Goal: Communication & Community: Answer question/provide support

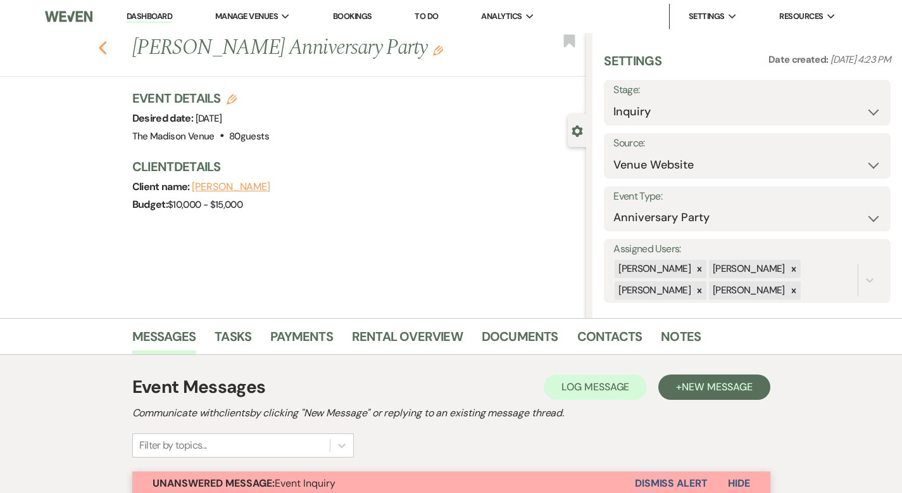
click at [98, 47] on icon "Previous" at bounding box center [102, 48] width 9 height 15
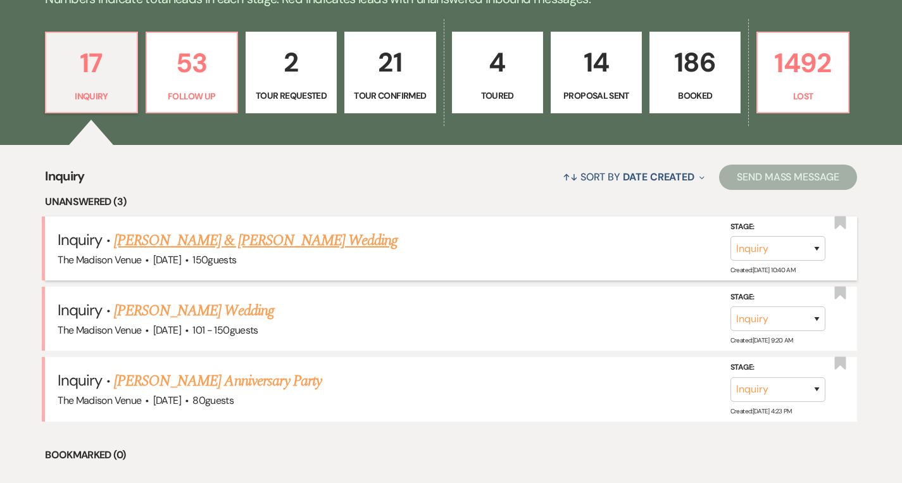
scroll to position [343, 0]
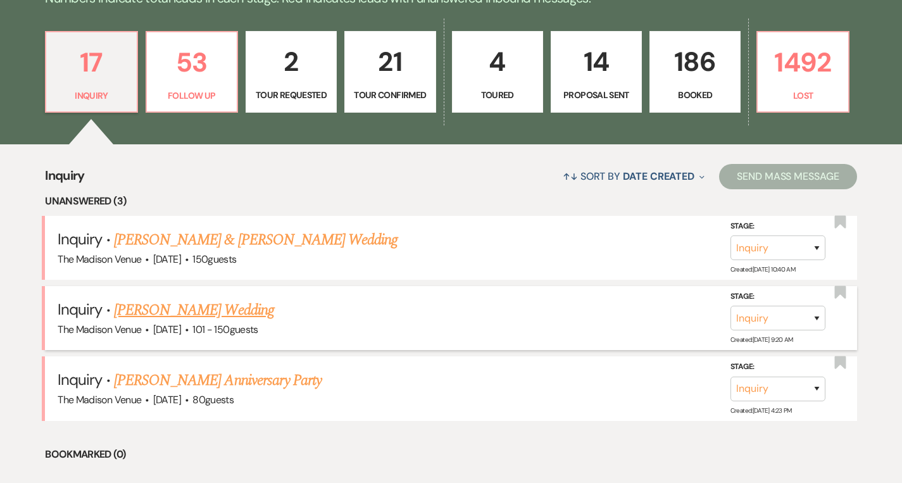
click at [165, 305] on link "[PERSON_NAME] Wedding" at bounding box center [194, 310] width 160 height 23
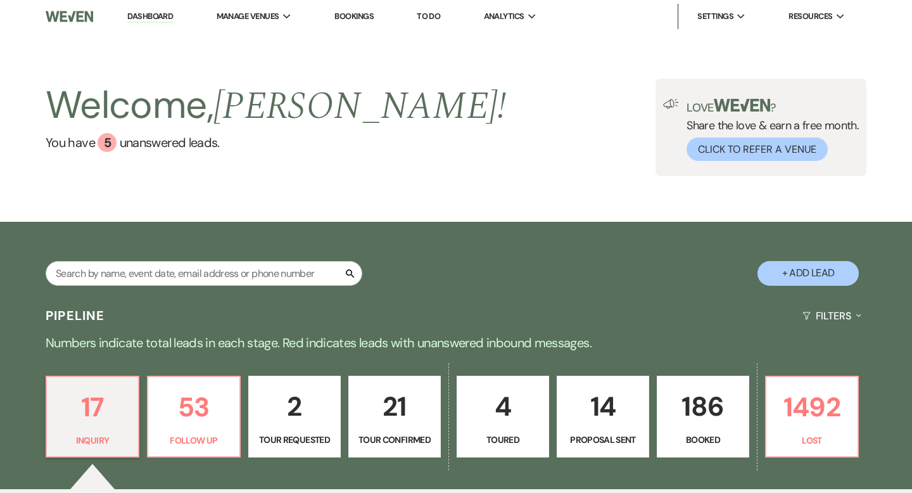
select select "2"
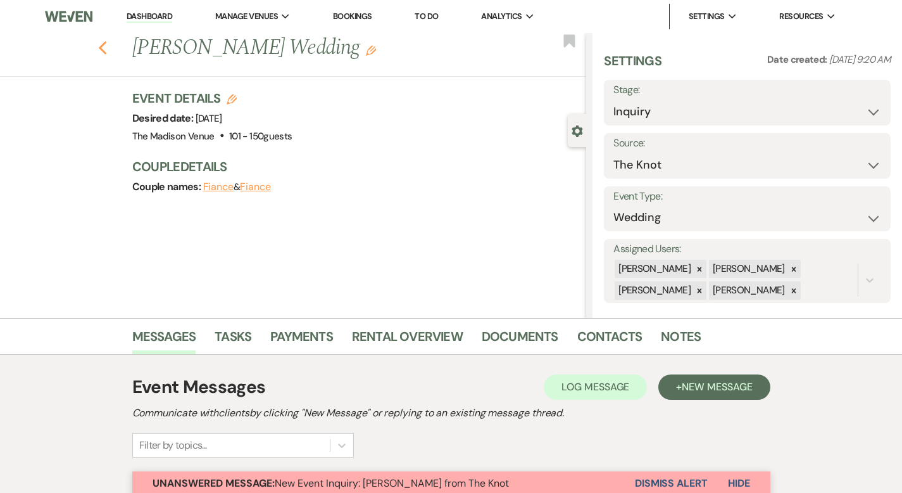
click at [98, 47] on icon "Previous" at bounding box center [102, 48] width 9 height 15
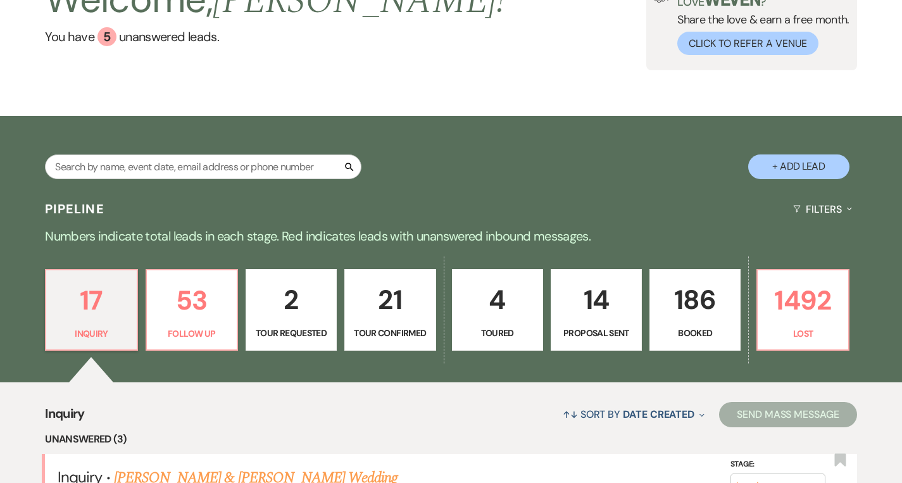
scroll to position [173, 0]
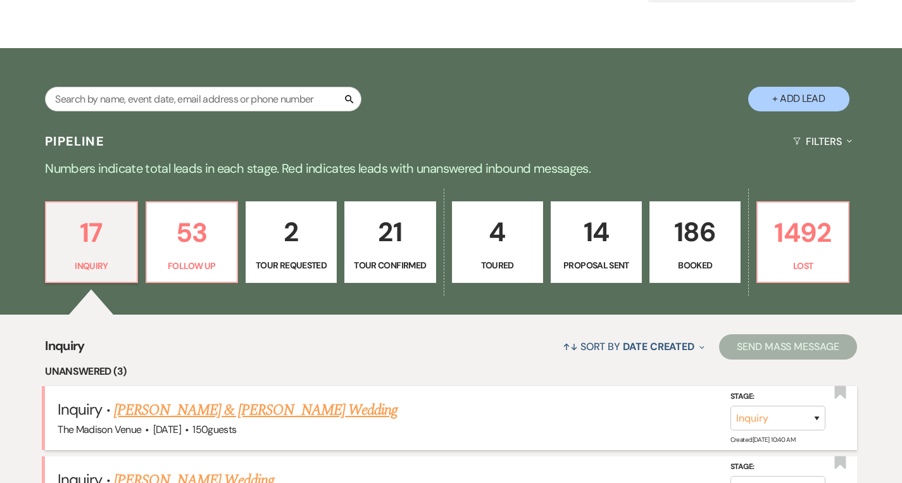
click at [151, 415] on link "Brian & Sutcliffe's Wedding" at bounding box center [256, 410] width 284 height 23
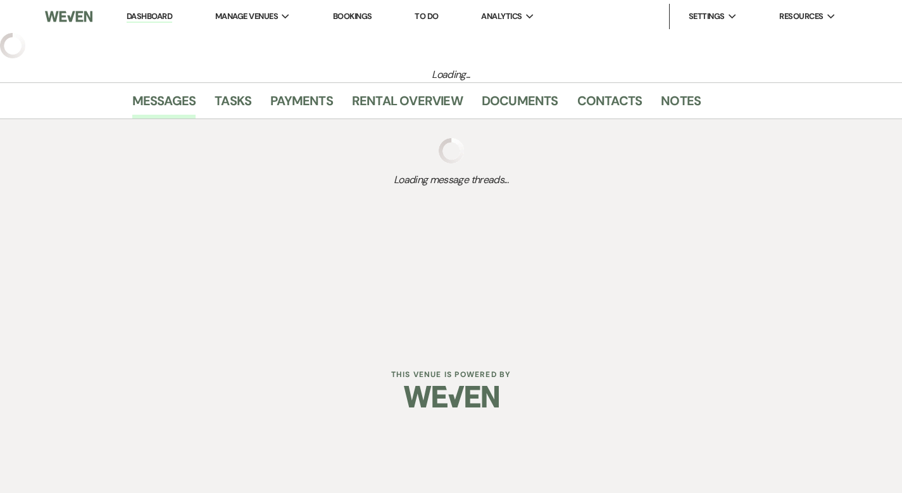
select select "5"
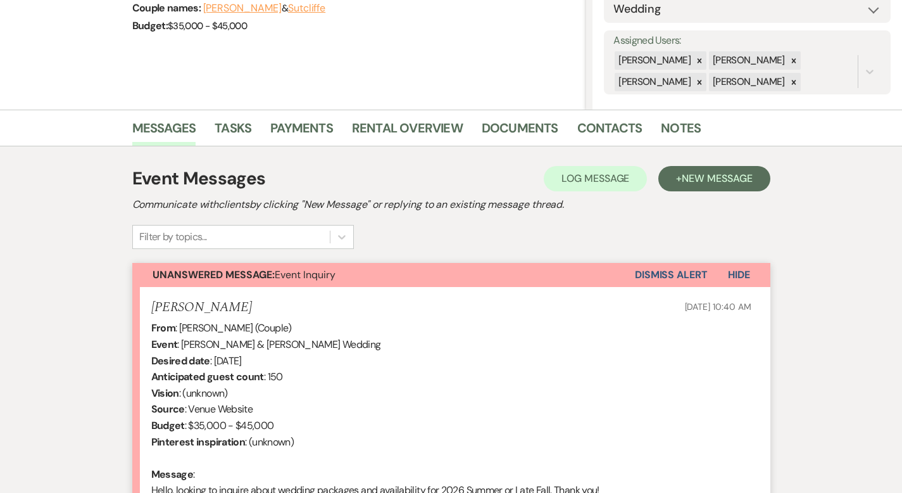
scroll to position [348, 0]
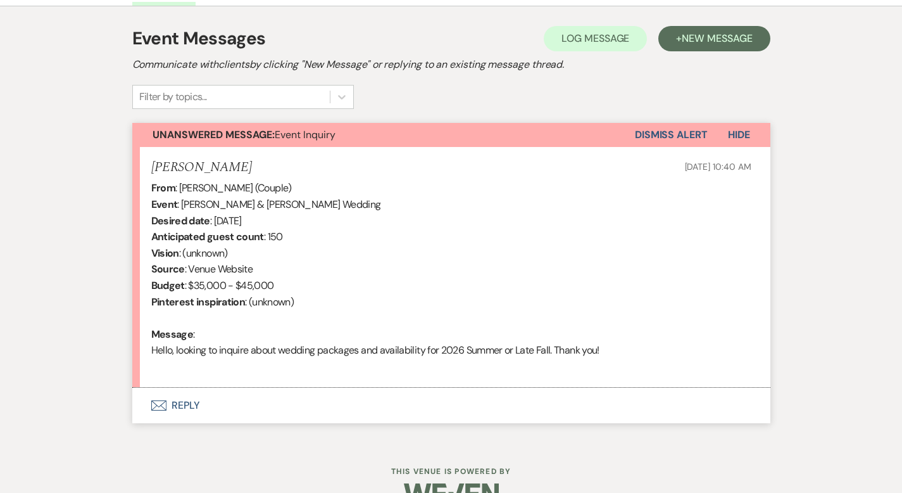
click at [137, 405] on button "Envelope Reply" at bounding box center [451, 404] width 638 height 35
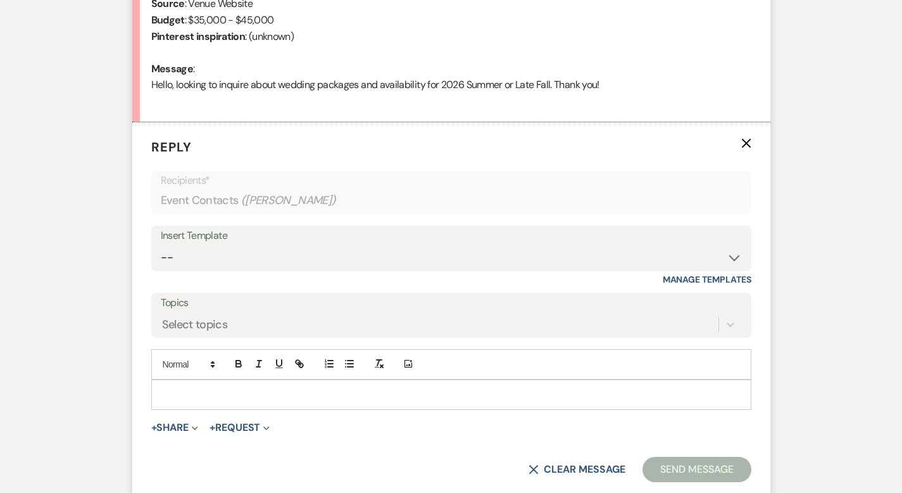
scroll to position [620, 0]
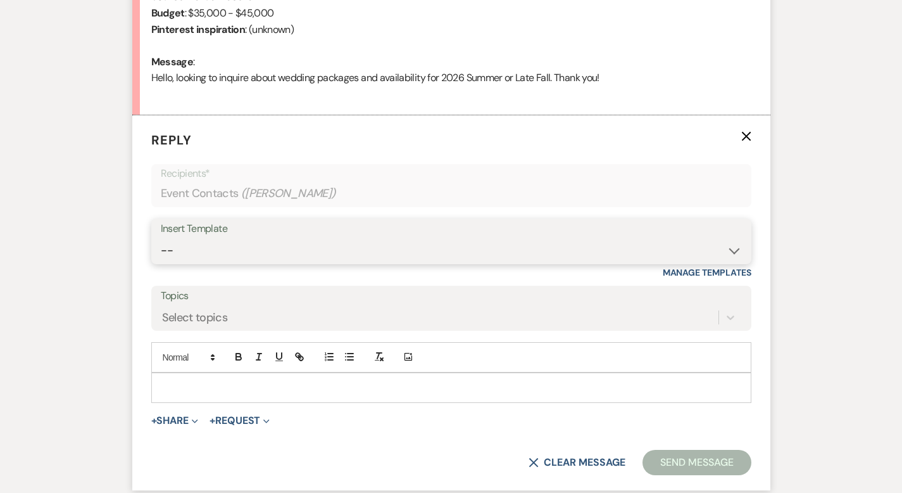
click at [161, 242] on select "-- Weven Planning Portal Introduction (Booked Events) Corporate Lead Follow Up …" at bounding box center [451, 250] width 581 height 25
select select "4631"
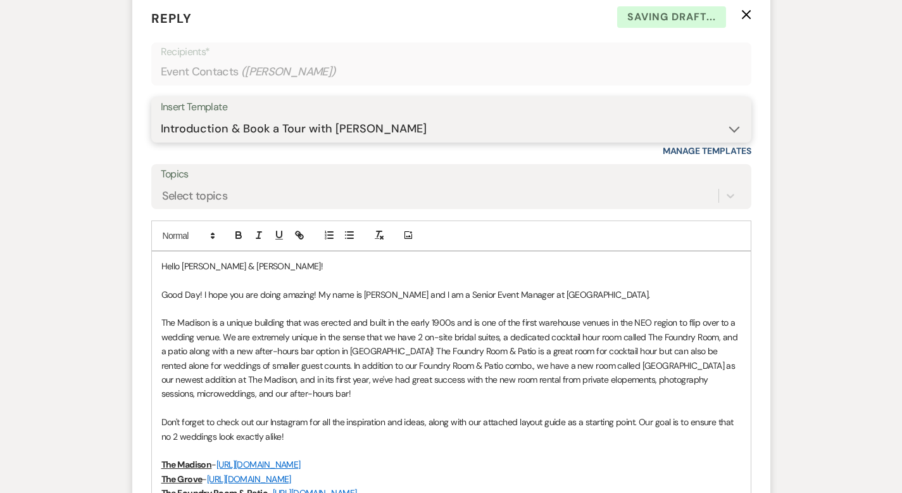
scroll to position [761, 0]
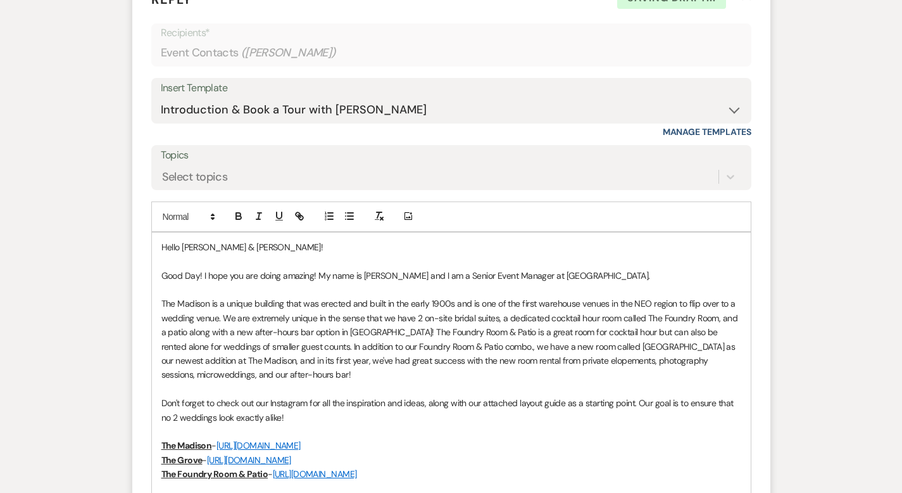
click at [627, 265] on p at bounding box center [451, 261] width 580 height 14
click at [624, 282] on p at bounding box center [451, 289] width 580 height 14
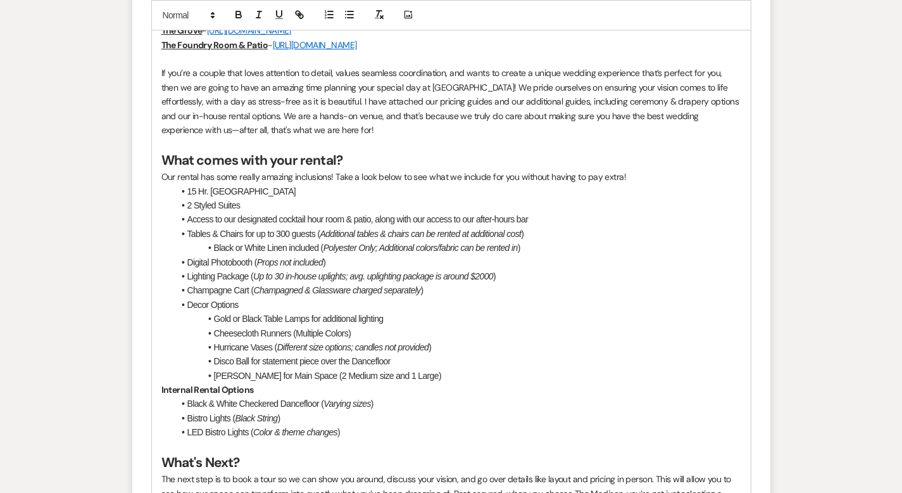
scroll to position [1640, 0]
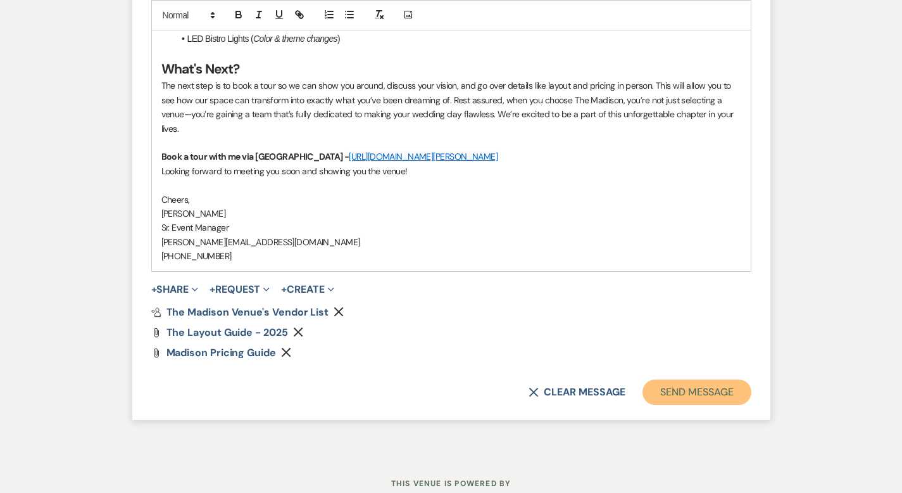
click at [734, 379] on button "Send Message" at bounding box center [697, 391] width 108 height 25
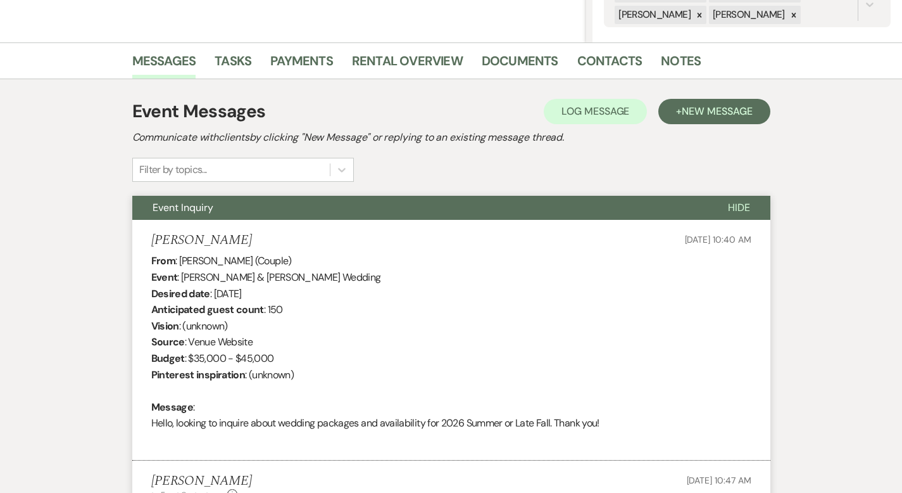
scroll to position [0, 0]
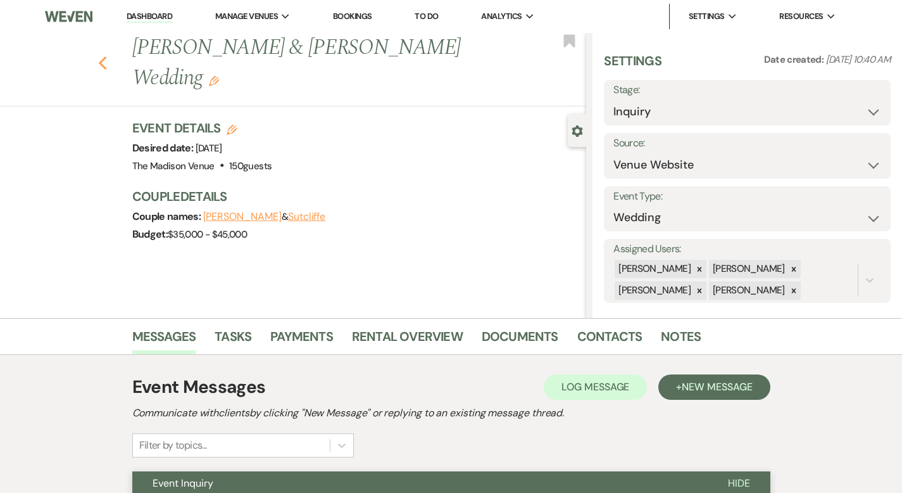
click at [98, 56] on icon "Previous" at bounding box center [102, 63] width 9 height 15
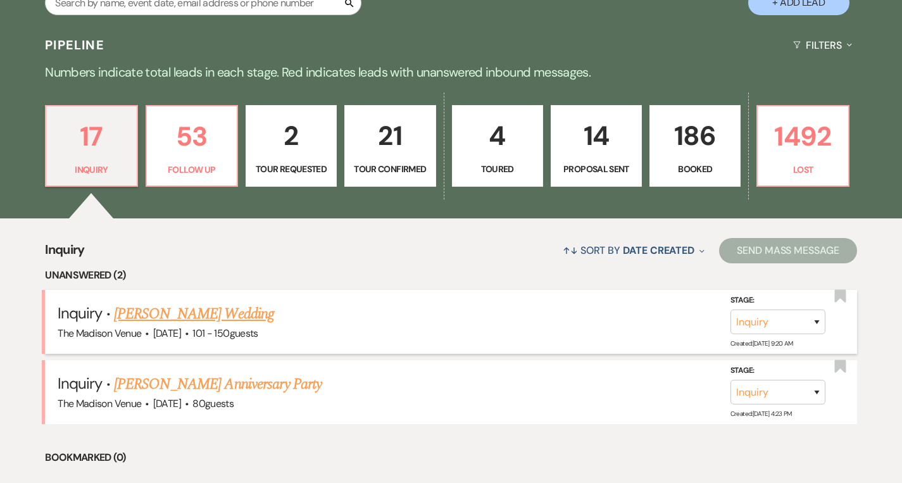
scroll to position [527, 0]
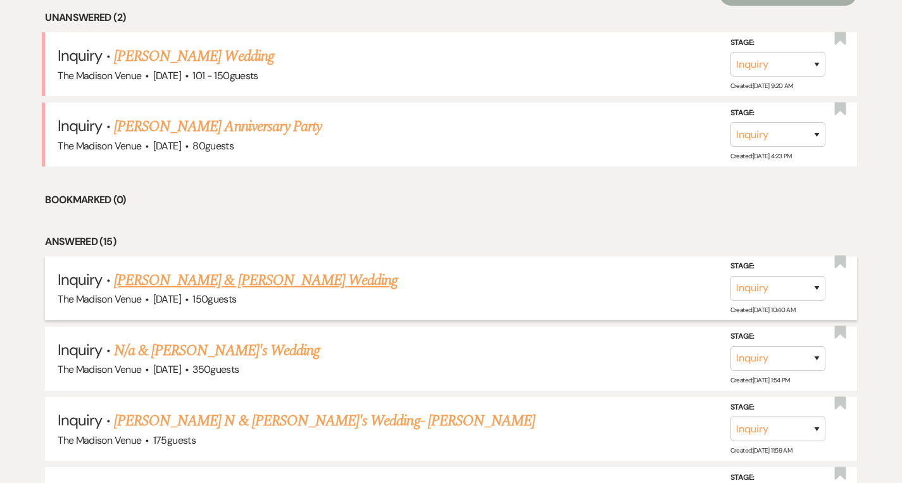
click at [223, 280] on link "Brian & Sutcliffe's Wedding" at bounding box center [256, 280] width 284 height 23
select select "5"
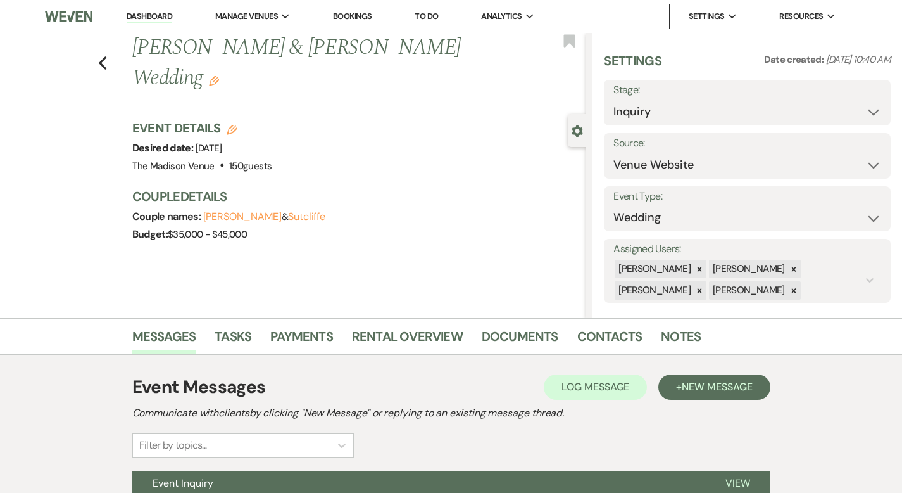
click at [219, 76] on use "button" at bounding box center [214, 81] width 10 height 10
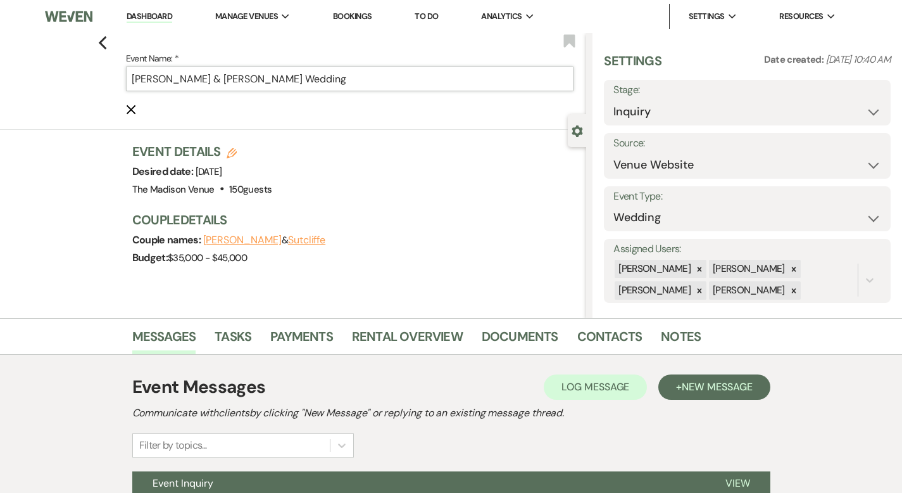
click at [306, 70] on input "Brian & Sutcliffe's Wedding" at bounding box center [350, 78] width 448 height 25
click at [305, 75] on input "Brian & Sutcliffe's Wedding" at bounding box center [350, 78] width 448 height 25
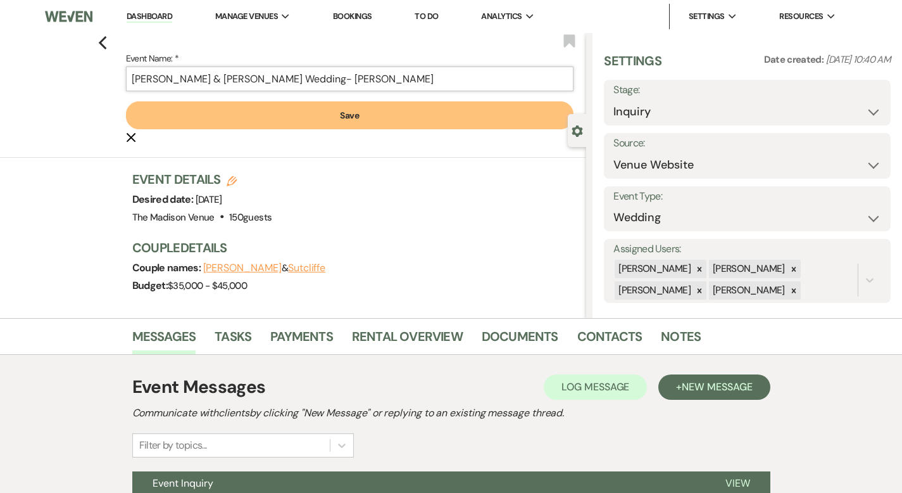
type input "Brian & Sutcliffe's Wedding- Cher"
drag, startPoint x: 295, startPoint y: 108, endPoint x: 271, endPoint y: 117, distance: 25.9
click at [295, 108] on button "Save" at bounding box center [350, 115] width 448 height 28
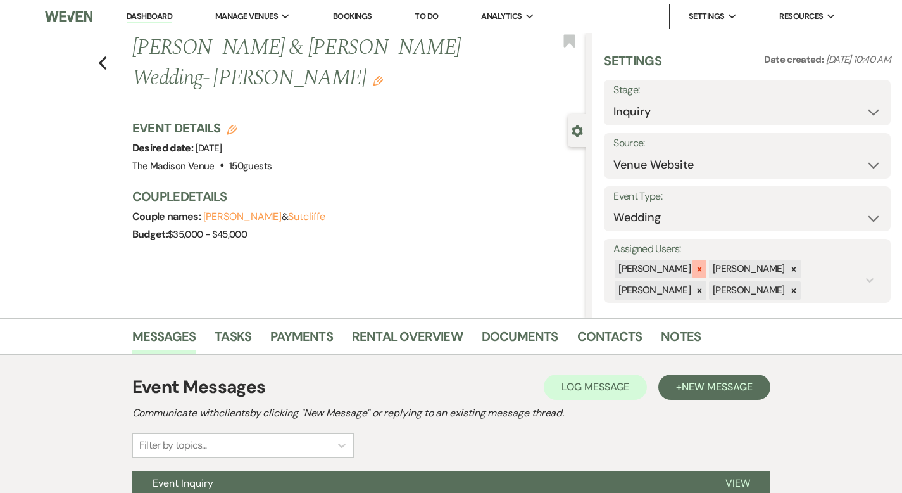
click at [704, 267] on icon at bounding box center [699, 269] width 9 height 9
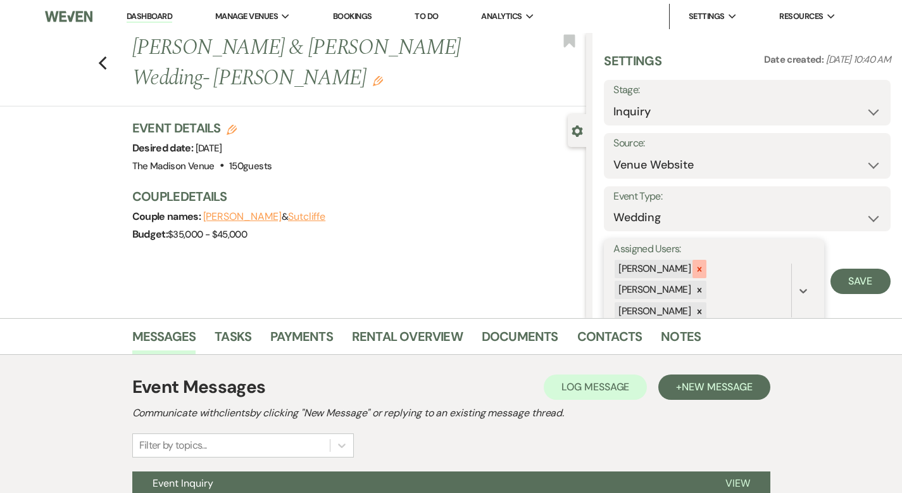
click at [704, 268] on icon at bounding box center [699, 269] width 9 height 9
click at [704, 270] on icon at bounding box center [699, 269] width 9 height 9
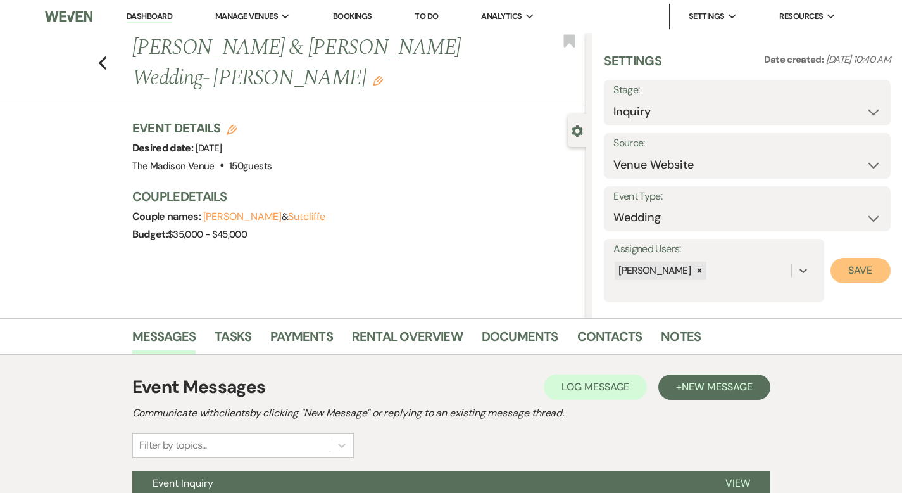
click at [872, 275] on button "Save" at bounding box center [861, 270] width 60 height 25
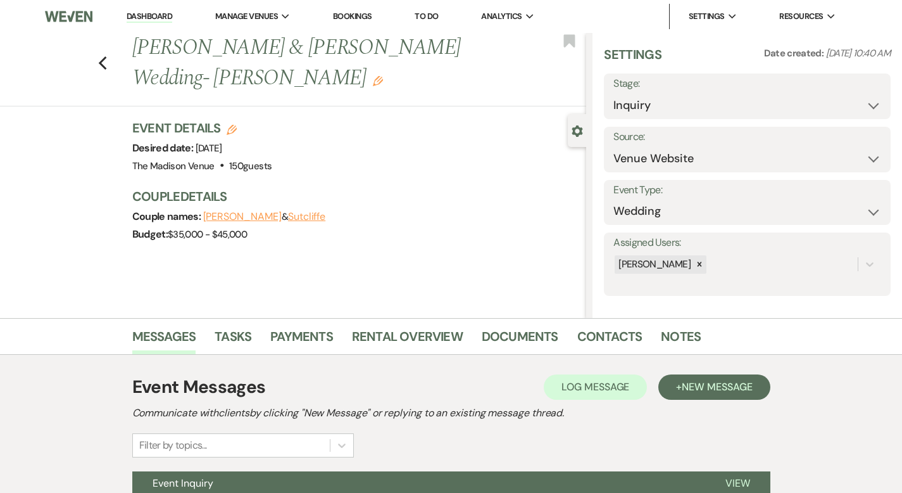
scroll to position [11, 0]
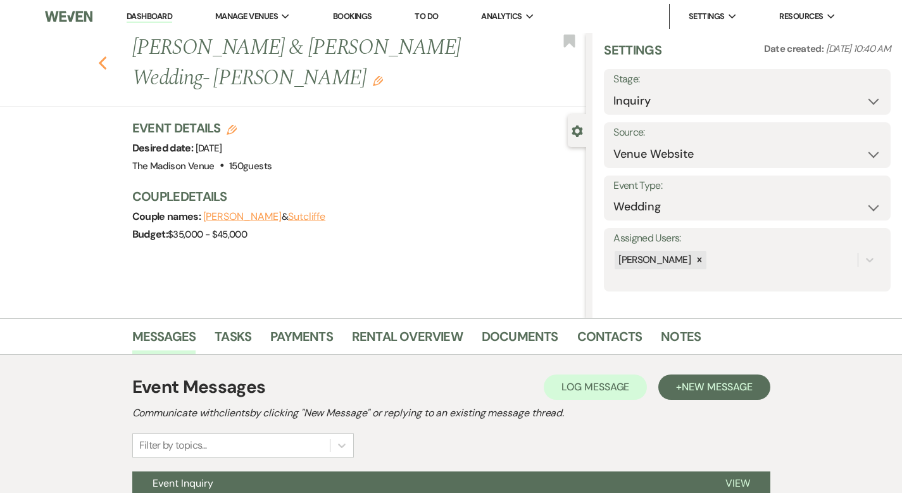
click at [98, 56] on icon "Previous" at bounding box center [102, 63] width 9 height 15
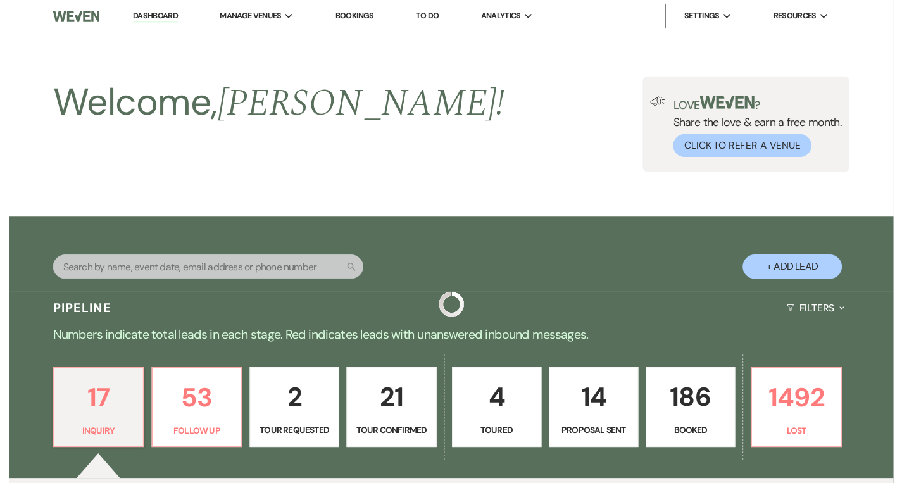
scroll to position [527, 0]
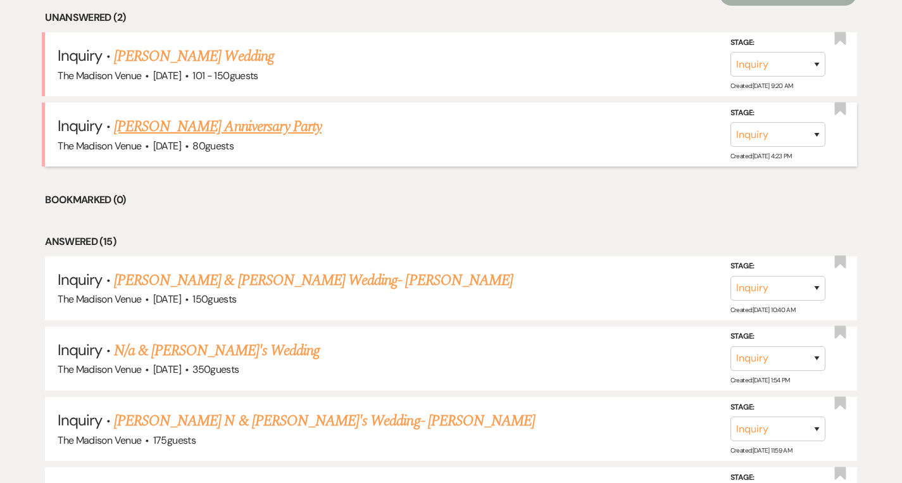
click at [185, 127] on link "[PERSON_NAME] Anniversary Party" at bounding box center [218, 126] width 208 height 23
select select "5"
select select "17"
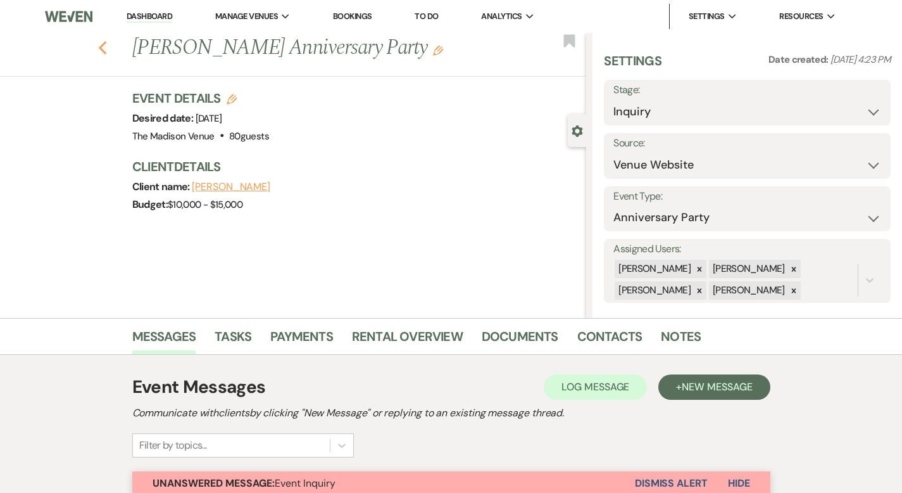
click at [98, 44] on icon "Previous" at bounding box center [102, 48] width 9 height 15
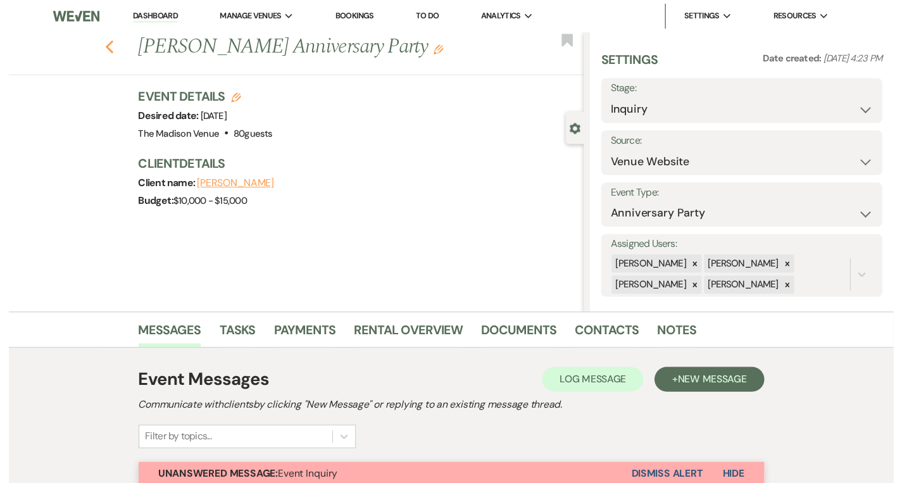
scroll to position [527, 0]
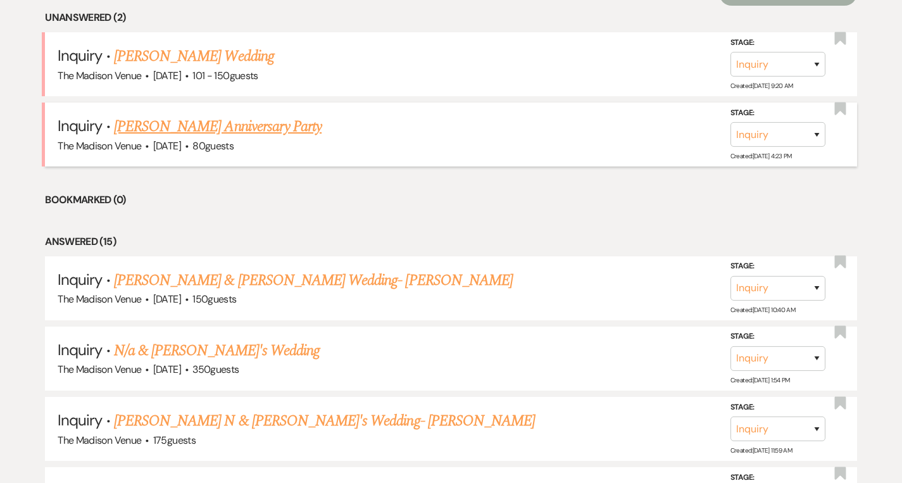
click at [208, 129] on link "[PERSON_NAME] Anniversary Party" at bounding box center [218, 126] width 208 height 23
select select "5"
select select "17"
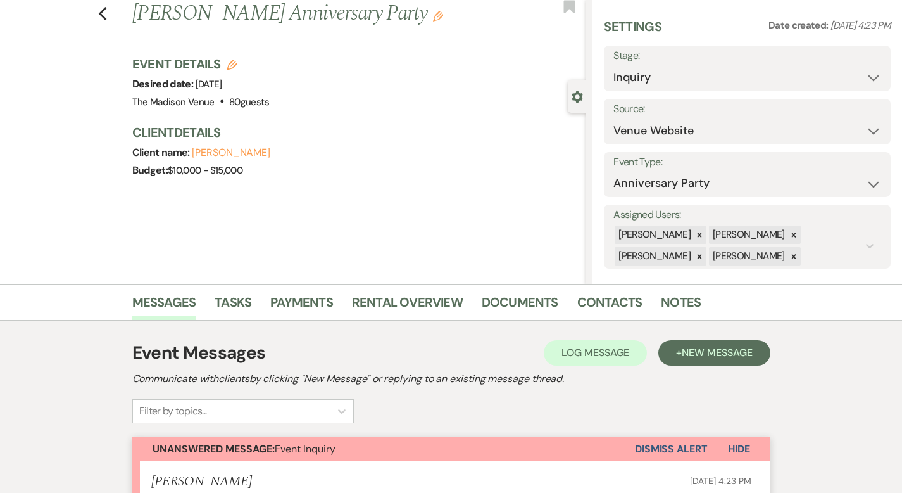
scroll to position [141, 0]
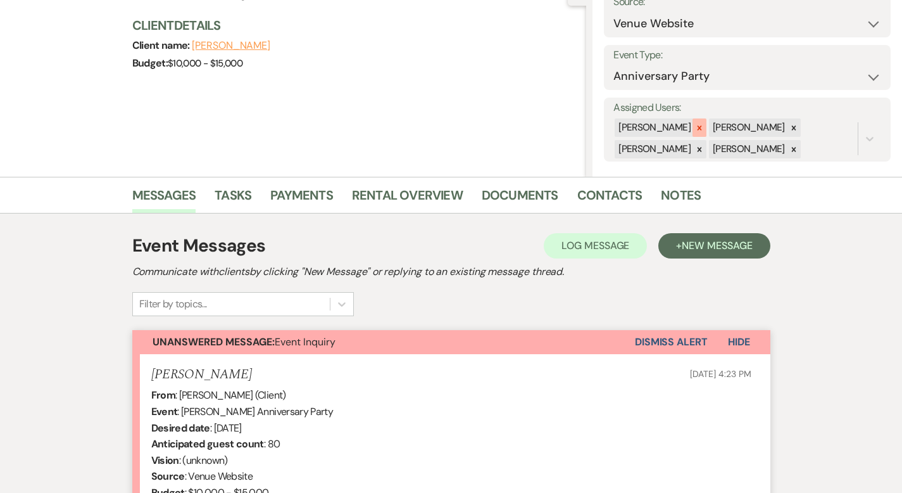
click at [704, 129] on icon at bounding box center [699, 127] width 9 height 9
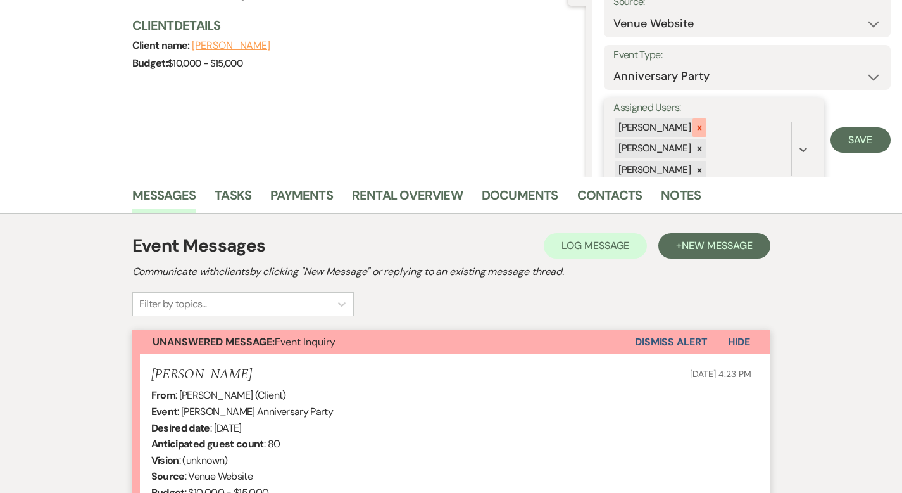
click at [704, 126] on icon at bounding box center [699, 127] width 9 height 9
click at [702, 127] on icon at bounding box center [700, 127] width 4 height 4
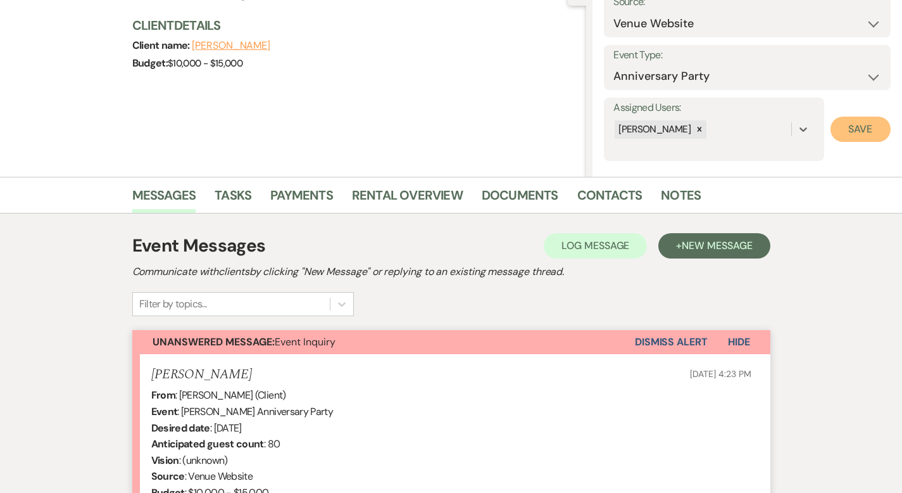
click at [866, 116] on button "Save" at bounding box center [861, 128] width 60 height 25
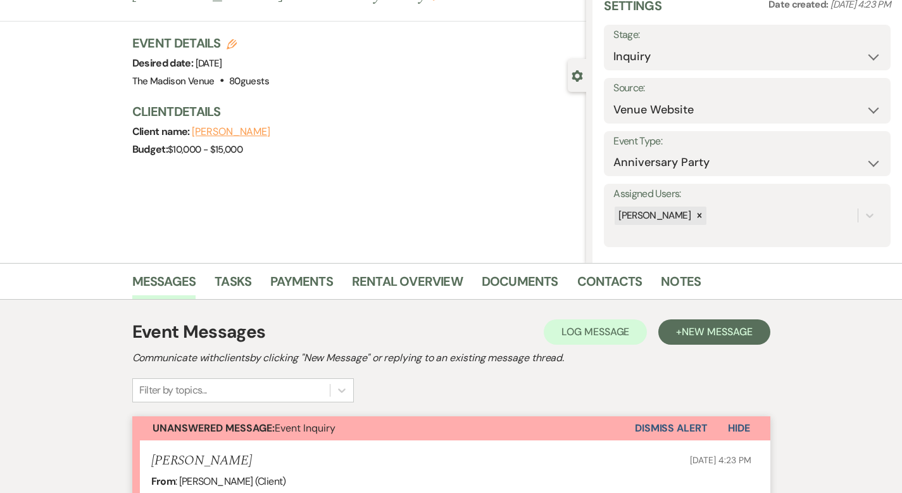
scroll to position [0, 0]
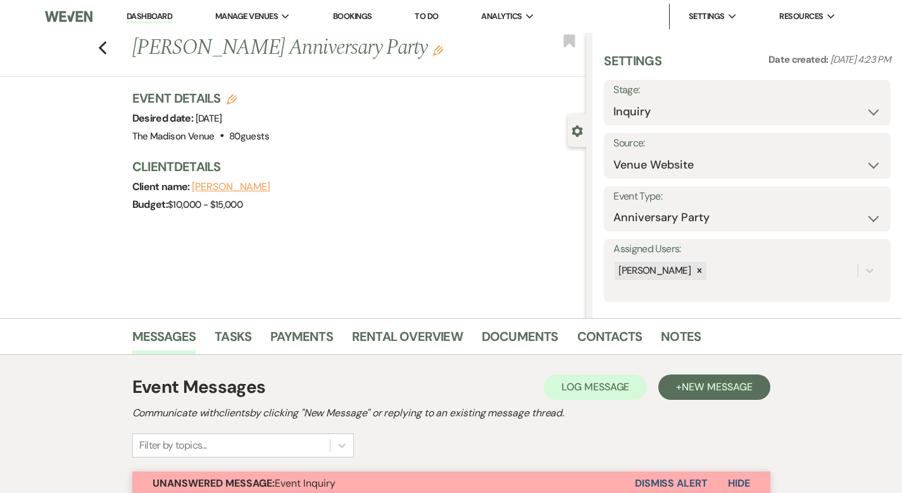
click at [433, 52] on use "button" at bounding box center [438, 51] width 10 height 10
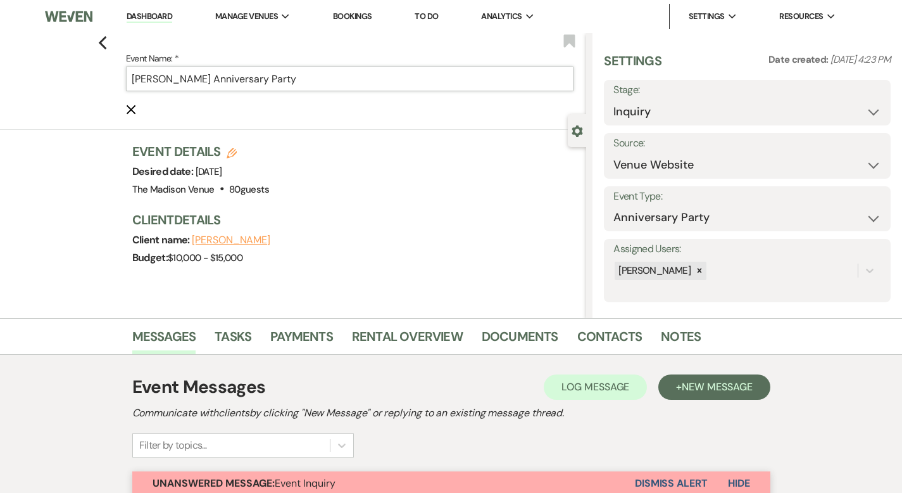
click at [382, 75] on input "[PERSON_NAME] Anniversary Party" at bounding box center [350, 78] width 448 height 25
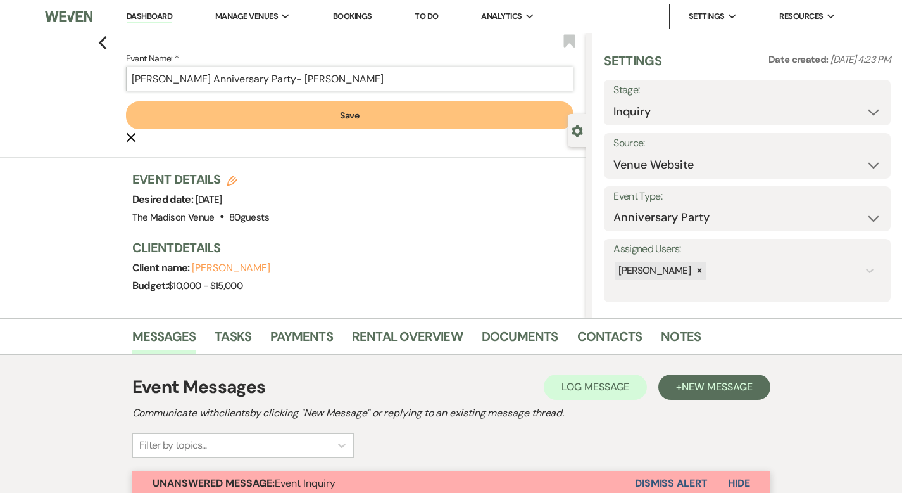
type input "Jason Marczewski's Anniversary Party- Cher"
click at [393, 112] on button "Save" at bounding box center [350, 115] width 448 height 28
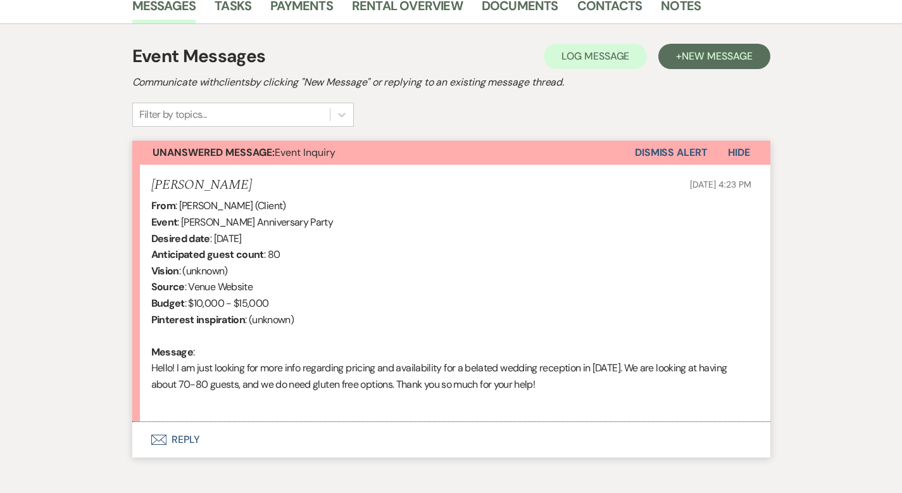
scroll to position [396, 0]
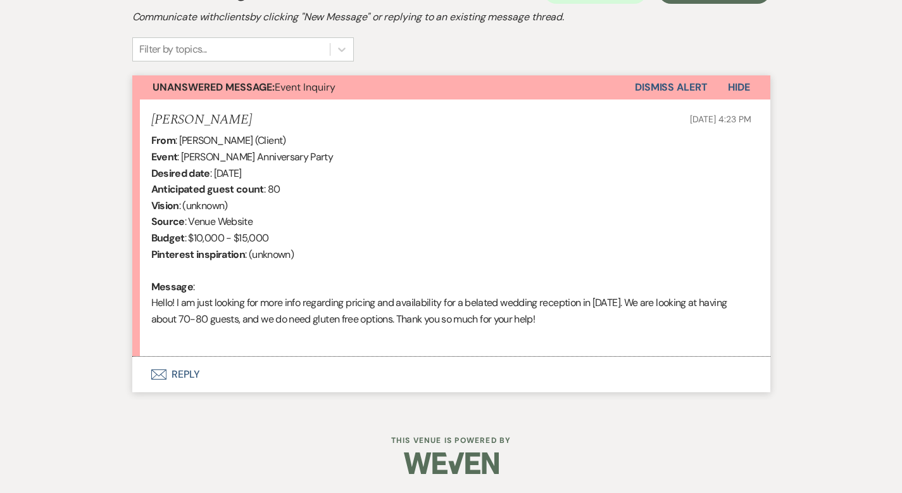
click at [137, 373] on button "Envelope Reply" at bounding box center [451, 373] width 638 height 35
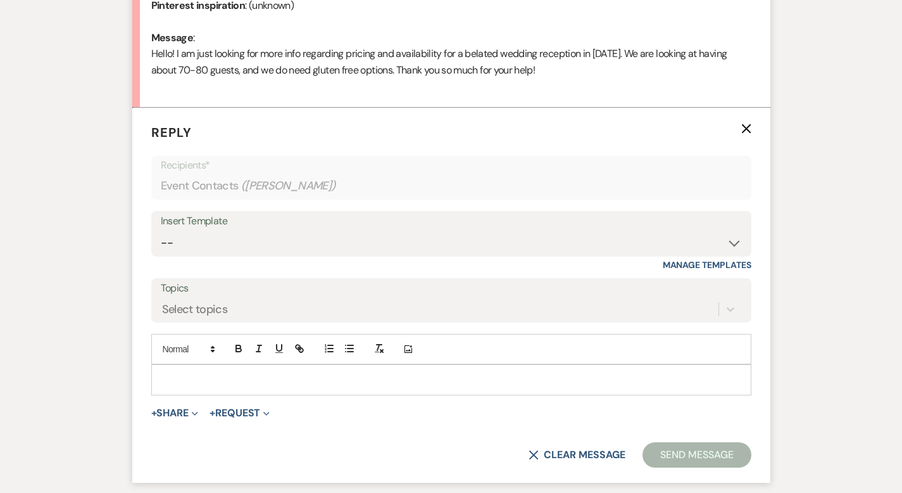
scroll to position [668, 0]
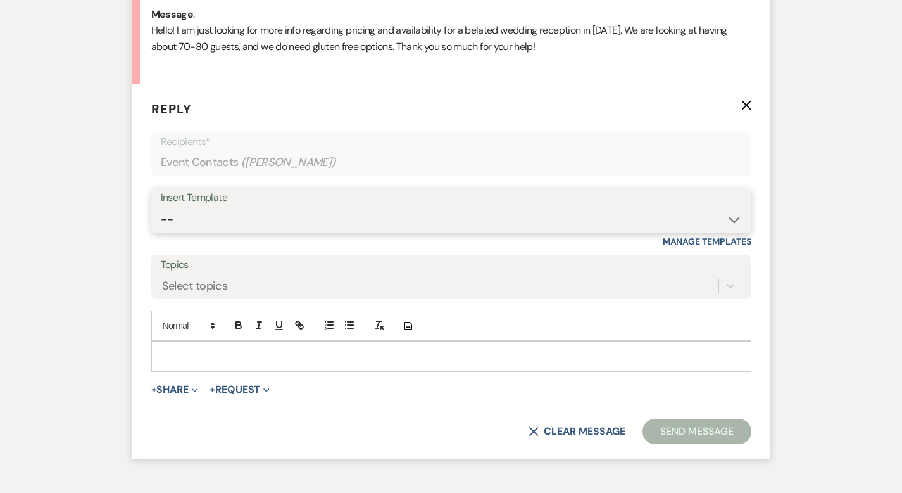
click at [197, 223] on select "-- Weven Planning Portal Introduction (Booked Events) Corporate Lead Follow Up …" at bounding box center [451, 219] width 581 height 25
select select "4631"
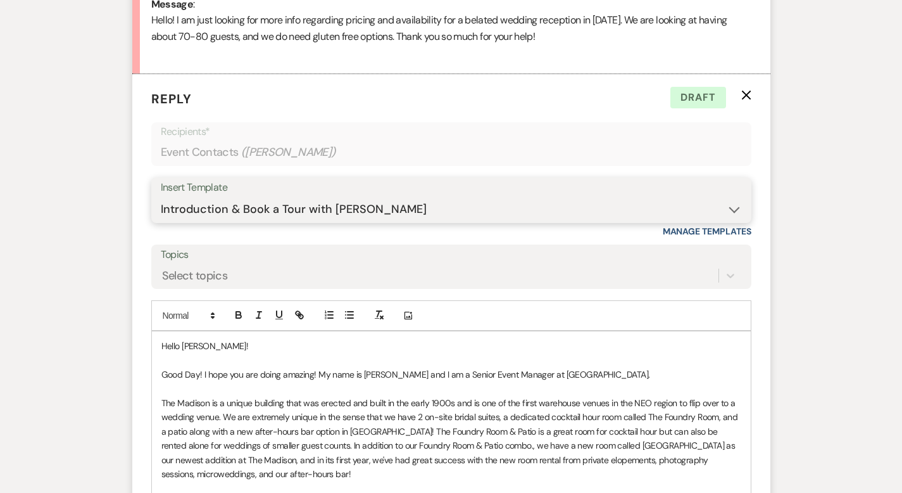
scroll to position [684, 0]
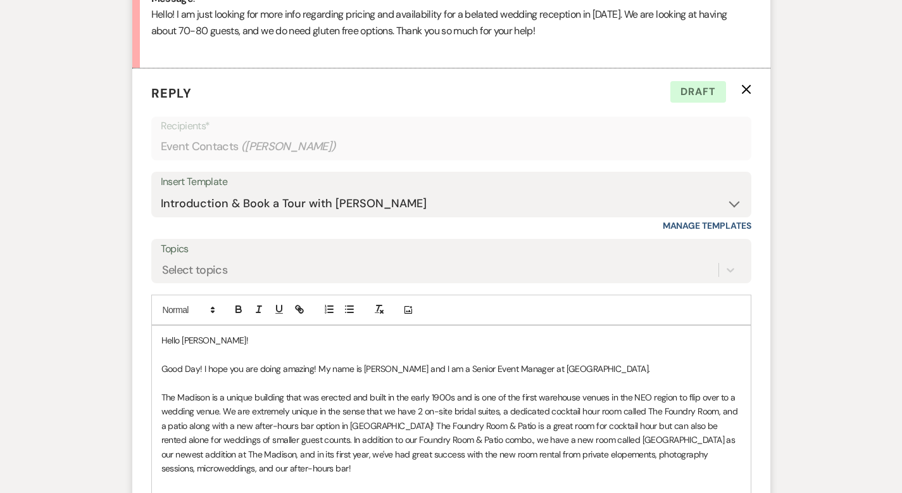
click at [639, 367] on p "Good Day! I hope you are doing amazing! My name is Cherron Bielfeldt and I am a…" at bounding box center [451, 368] width 580 height 14
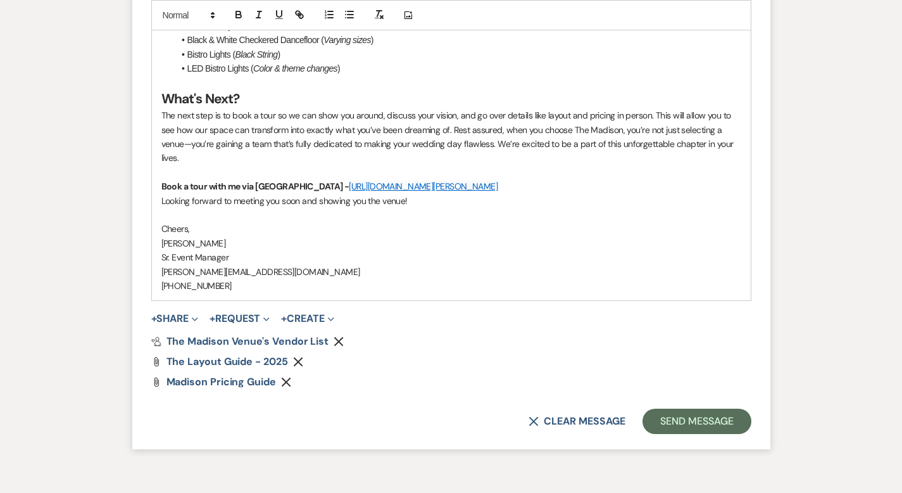
scroll to position [1628, 0]
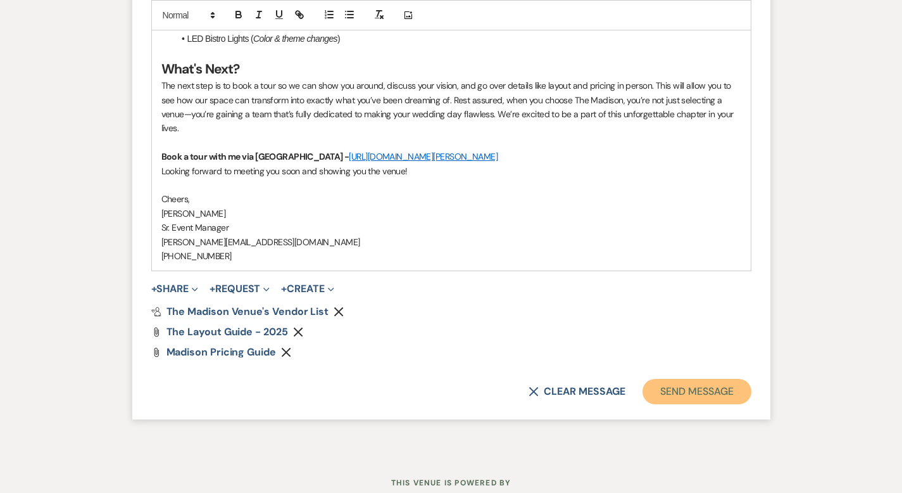
click at [751, 379] on button "Send Message" at bounding box center [697, 391] width 108 height 25
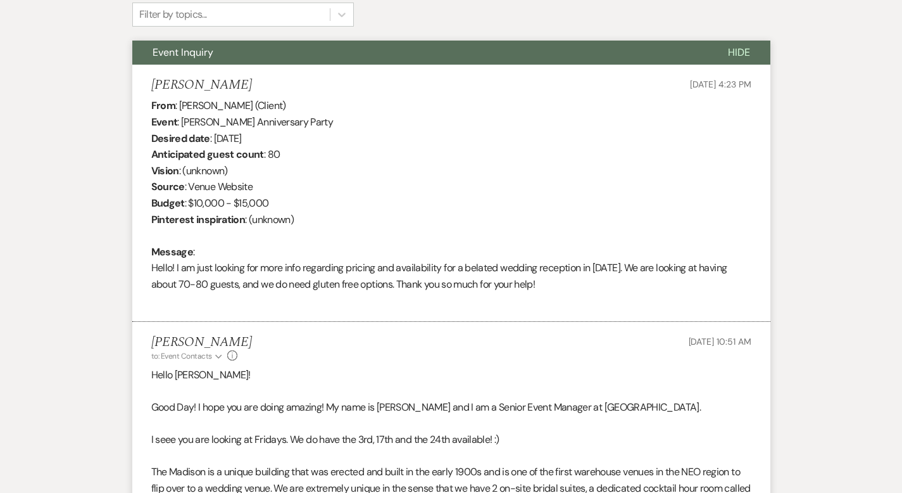
scroll to position [0, 0]
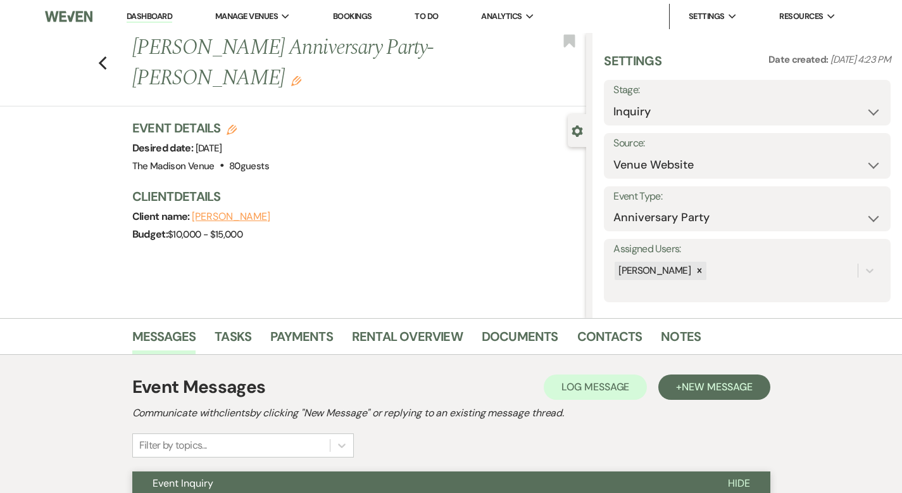
click at [58, 46] on div "Previous Jason Marczewski's Anniversary Party- Cher Edit Bookmark" at bounding box center [290, 69] width 593 height 73
click at [98, 56] on icon "Previous" at bounding box center [102, 63] width 9 height 15
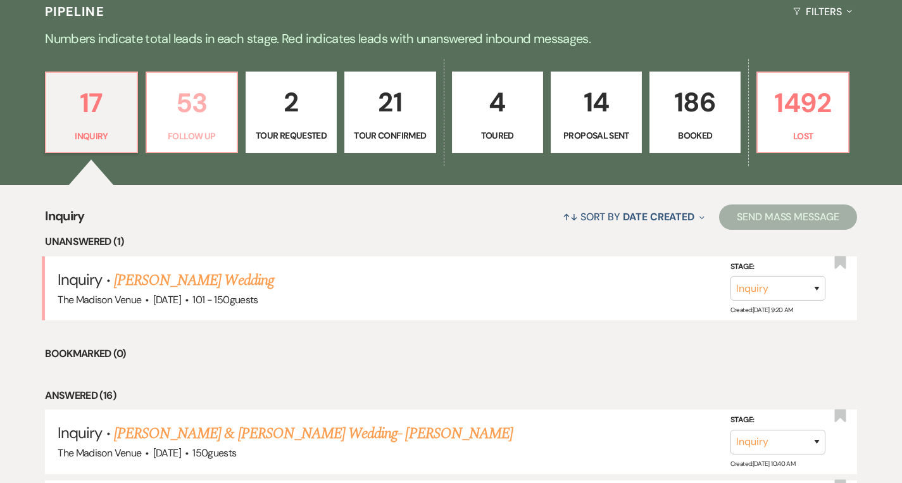
click at [207, 125] on link "53 Follow Up" at bounding box center [192, 113] width 92 height 82
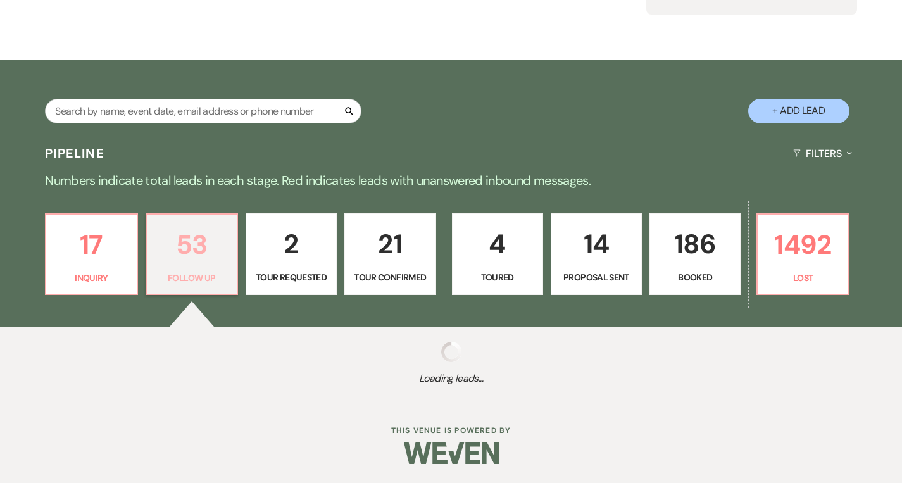
scroll to position [303, 0]
select select "9"
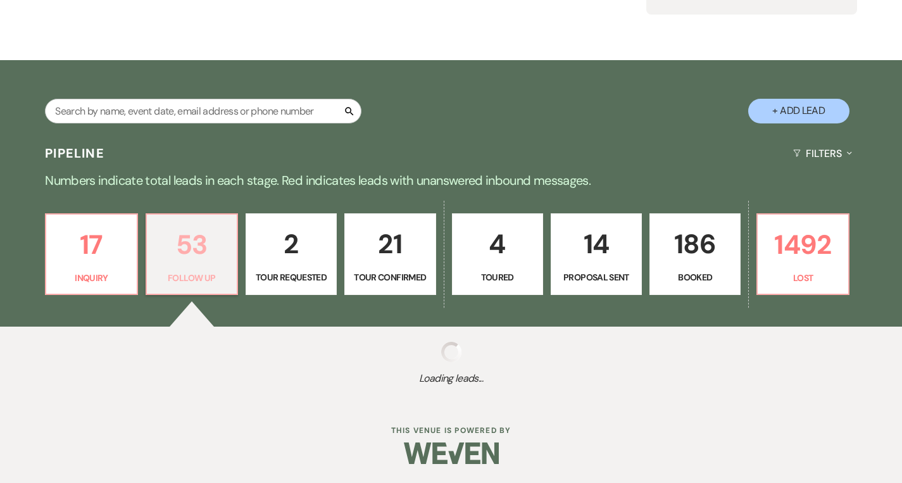
select select "9"
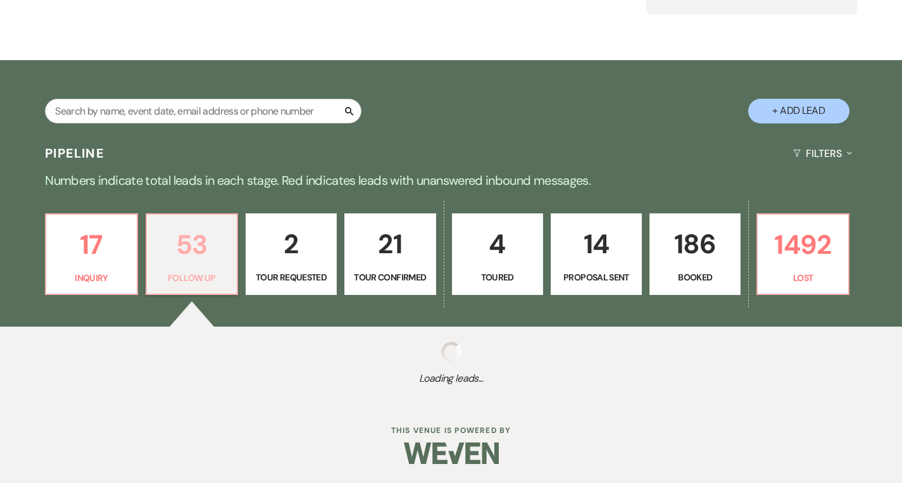
select select "9"
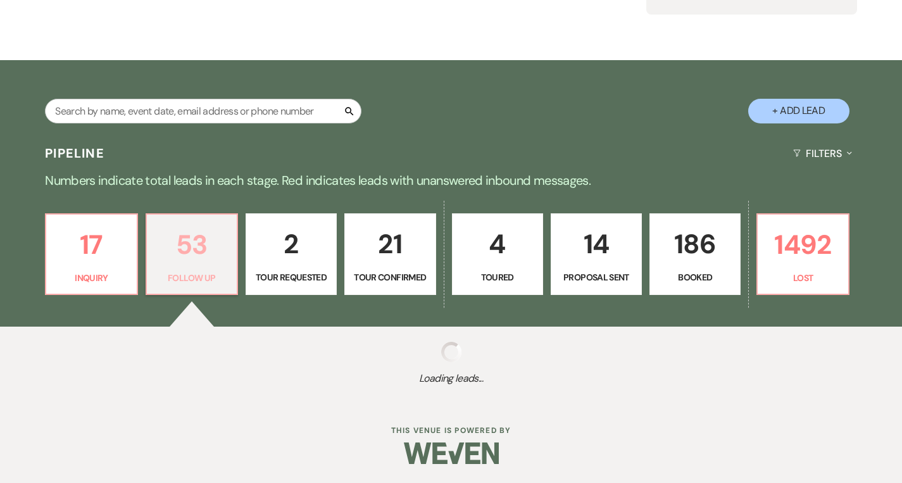
select select "9"
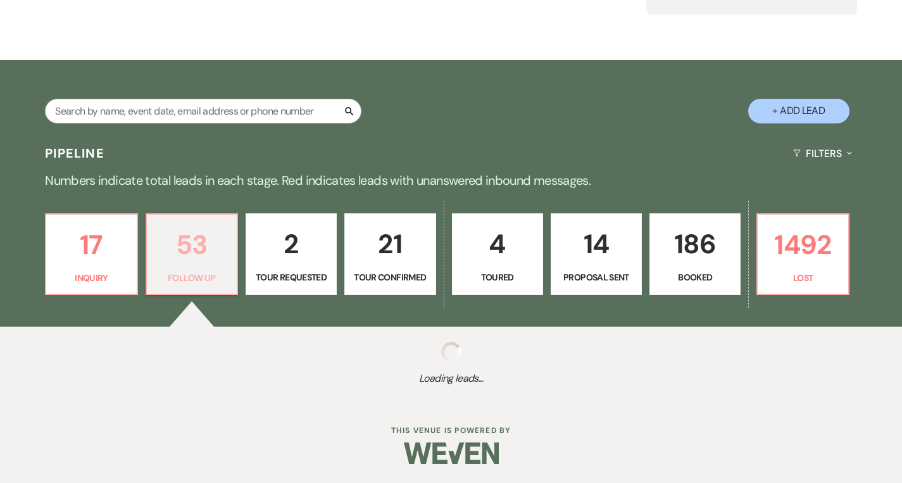
select select "9"
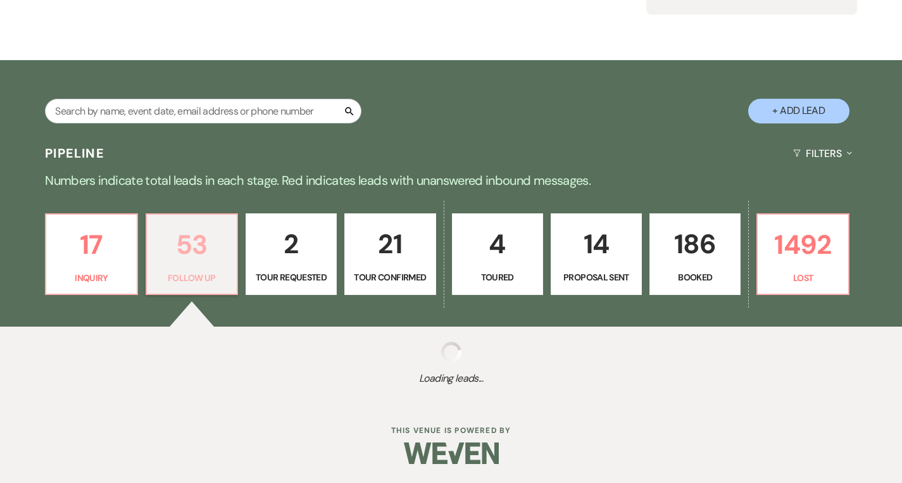
select select "9"
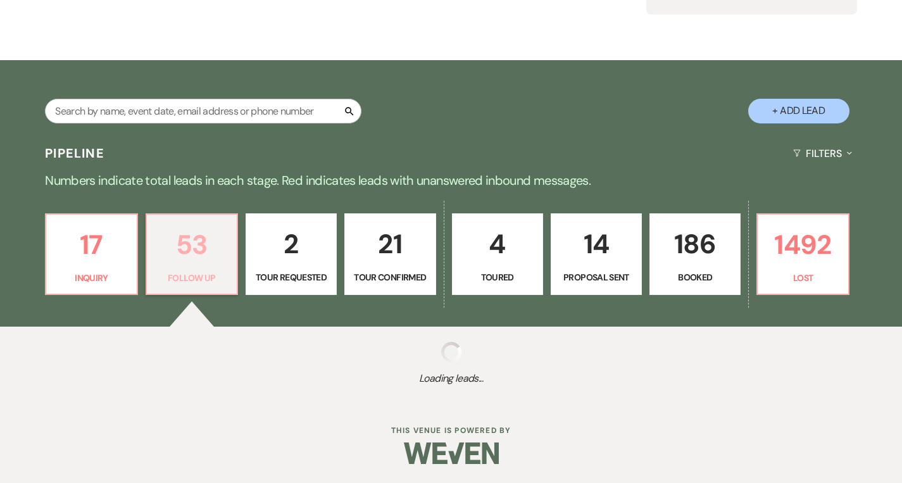
select select "9"
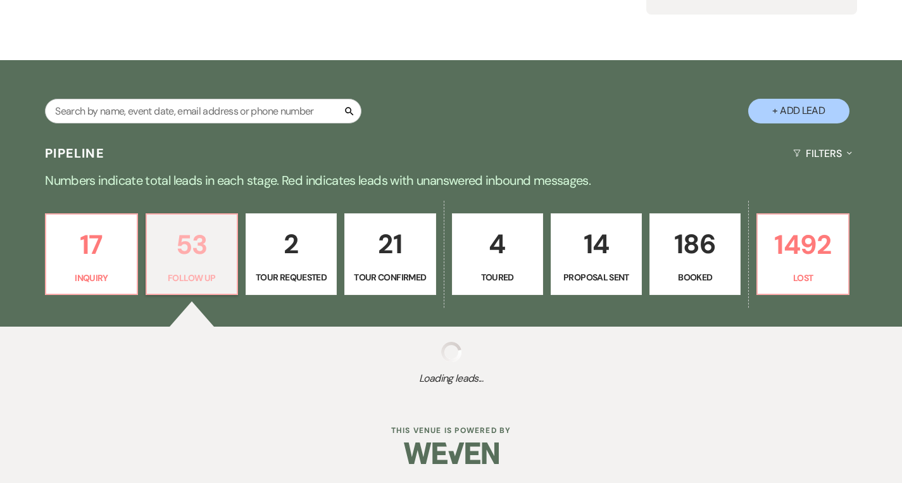
select select "9"
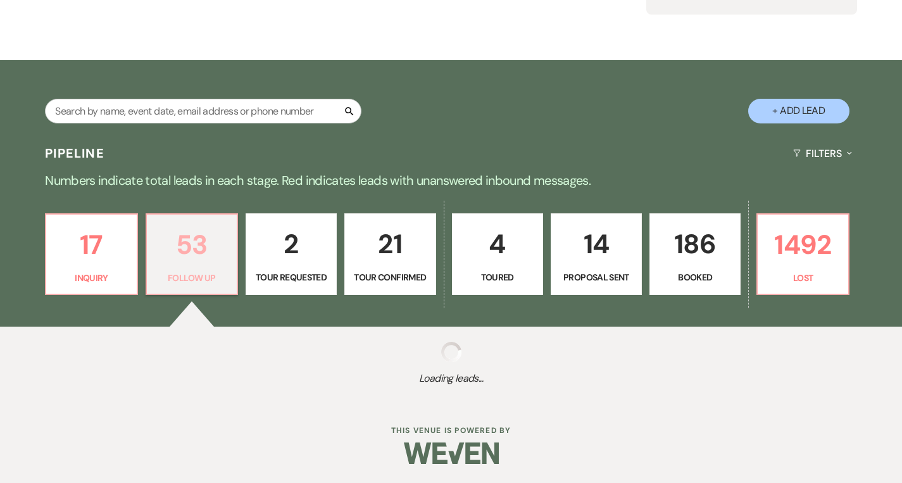
select select "9"
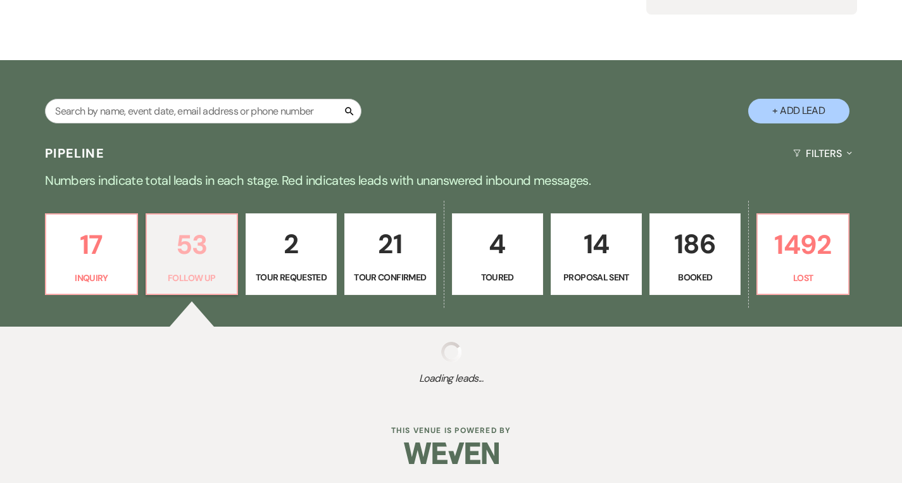
select select "9"
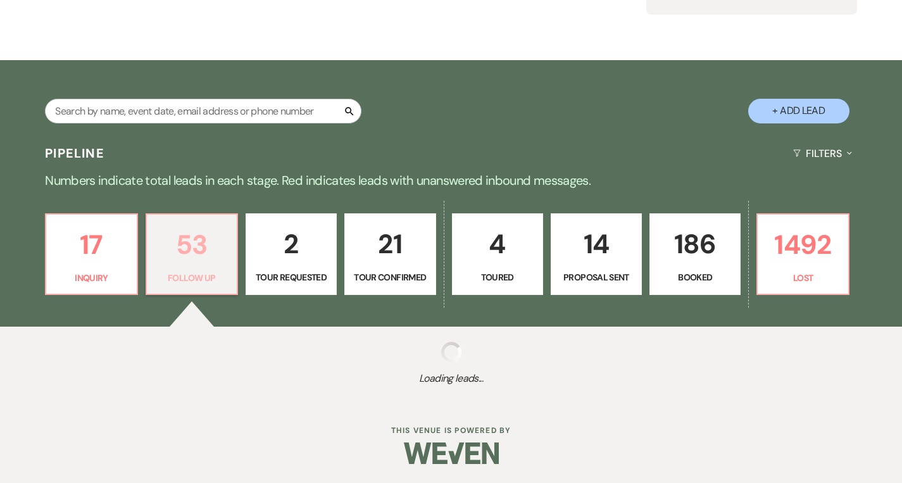
select select "9"
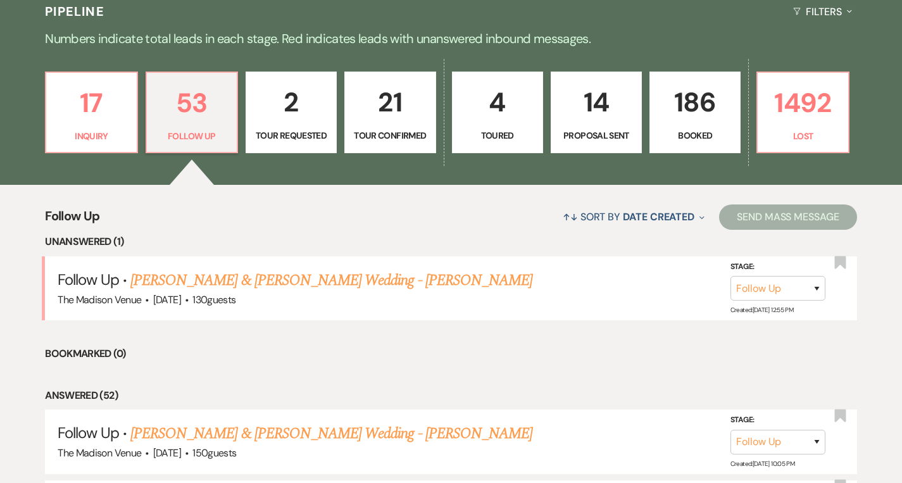
click at [272, 274] on link "Donald Beistel & Anna LaCorte's Wedding - Cher" at bounding box center [331, 280] width 402 height 23
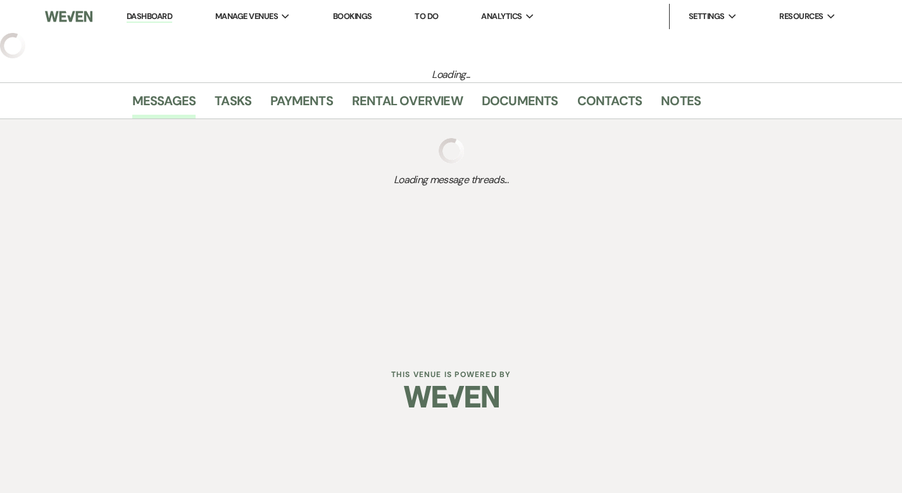
select select "9"
select select "5"
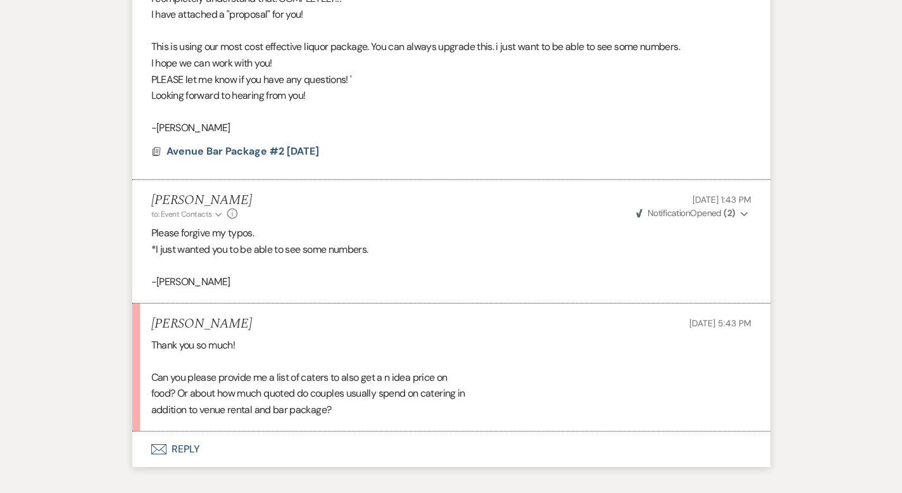
scroll to position [3006, 0]
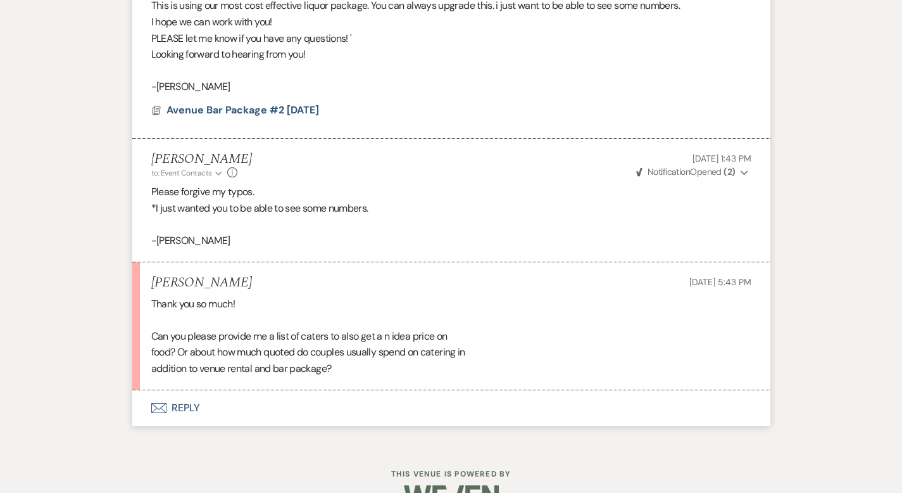
click at [152, 390] on button "Envelope Reply" at bounding box center [451, 407] width 638 height 35
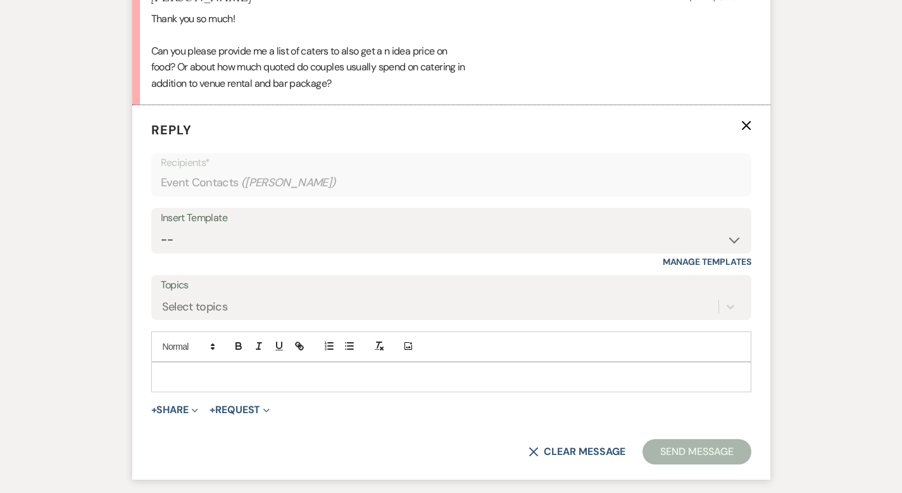
scroll to position [3361, 0]
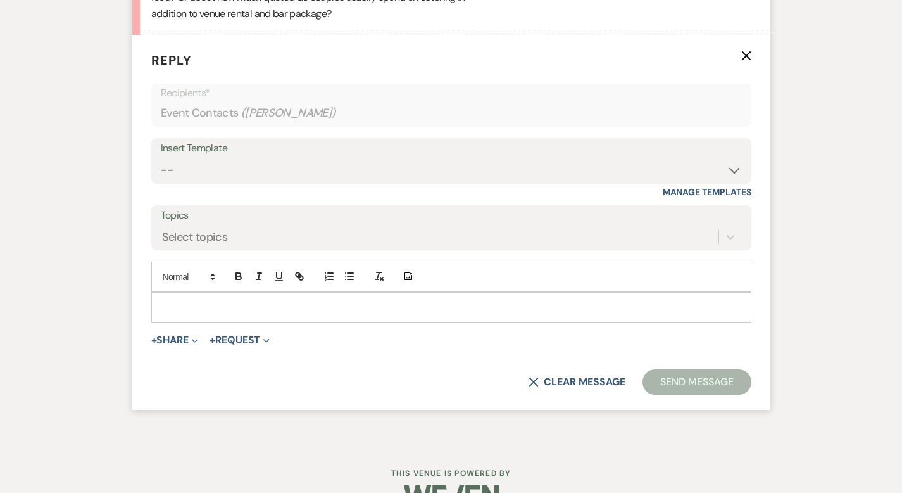
click at [161, 300] on p at bounding box center [451, 307] width 580 height 14
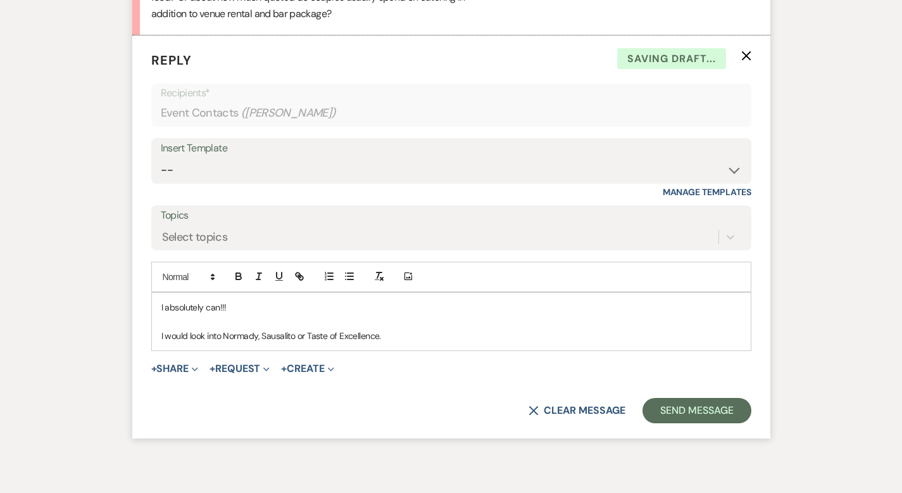
click at [357, 329] on p "I would look into Normady, Sausalito or Taste of Excellence." at bounding box center [451, 336] width 580 height 14
click at [641, 329] on p "I would look into Normady, Sausalito or Taste of Excellence. You will get the m…" at bounding box center [451, 336] width 580 height 14
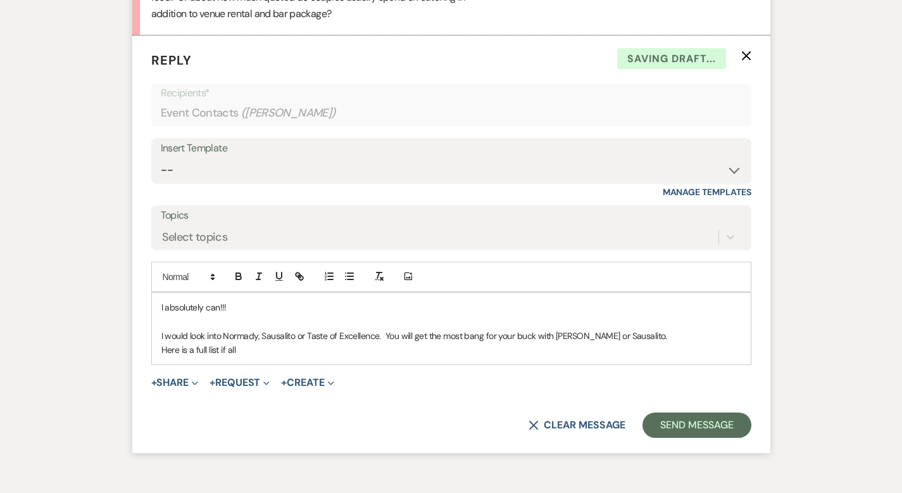
click at [229, 342] on p "Here is a full list if all" at bounding box center [451, 349] width 580 height 14
click at [151, 377] on button "+ Share Expand" at bounding box center [174, 382] width 47 height 10
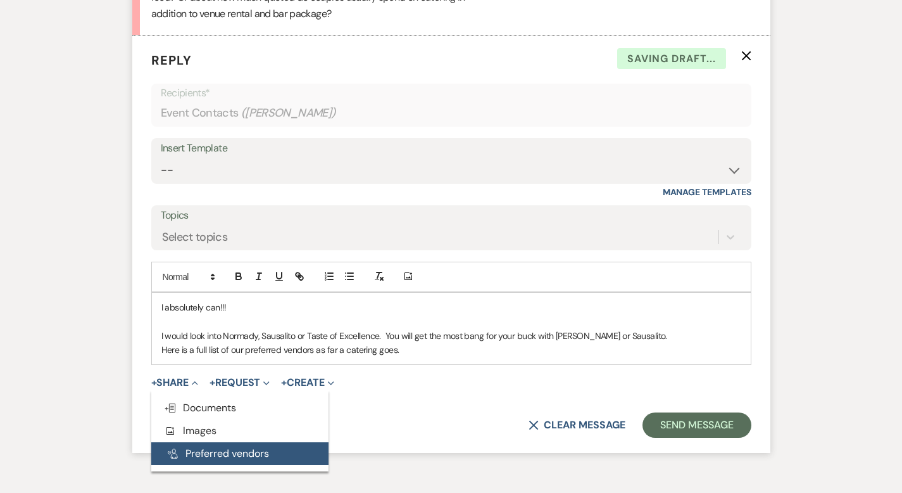
click at [163, 442] on button "Pref Vendors Preferred vendors" at bounding box center [239, 453] width 177 height 23
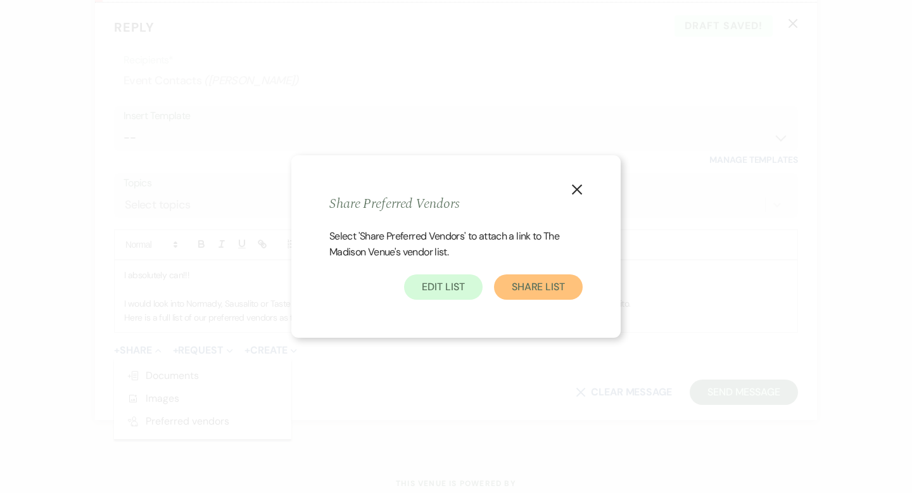
click at [520, 293] on button "Share List" at bounding box center [538, 286] width 89 height 25
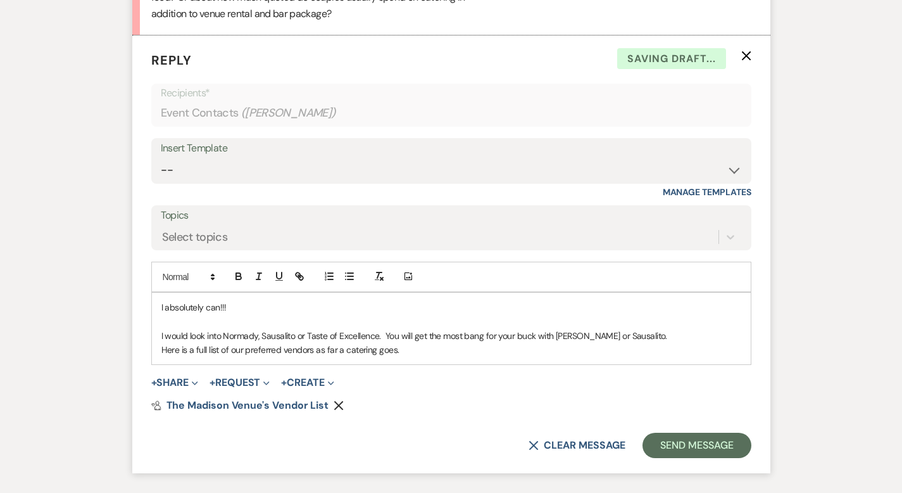
click at [367, 325] on div "I absolutely can!!! I would look into Normady, Sausalito or Taste of Excellence…" at bounding box center [451, 328] width 599 height 72
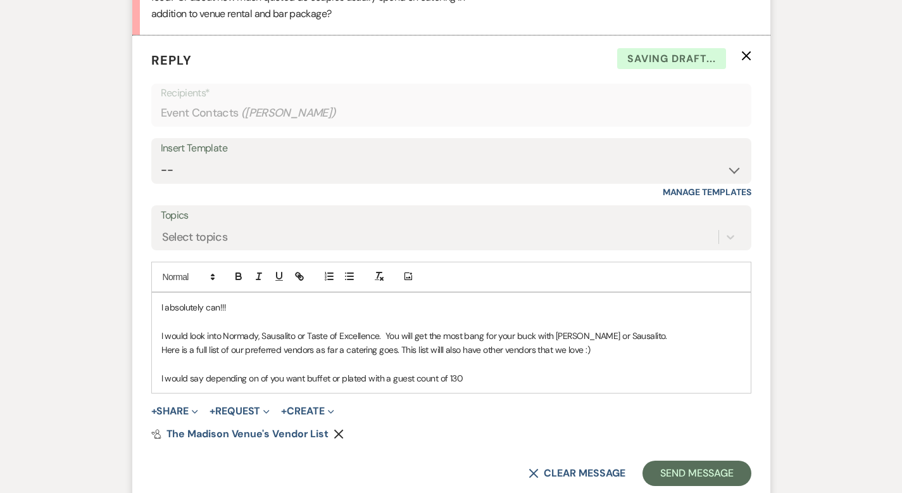
click at [441, 371] on p "I would say depending on of you want buffet or plated with a guest count of 130" at bounding box center [451, 378] width 580 height 14
drag, startPoint x: 439, startPoint y: 345, endPoint x: 325, endPoint y: 349, distance: 113.4
click at [325, 371] on p "I would say depending on of you want buffet or plated with a guest count of 130" at bounding box center [451, 378] width 580 height 14
click at [464, 371] on p "I would say depending on of you want buffet or plated you might be looking anyw…" at bounding box center [451, 378] width 580 height 14
click at [484, 371] on p "I would say depending on of you want buffet or plated you might be looking anyw…" at bounding box center [451, 378] width 580 height 14
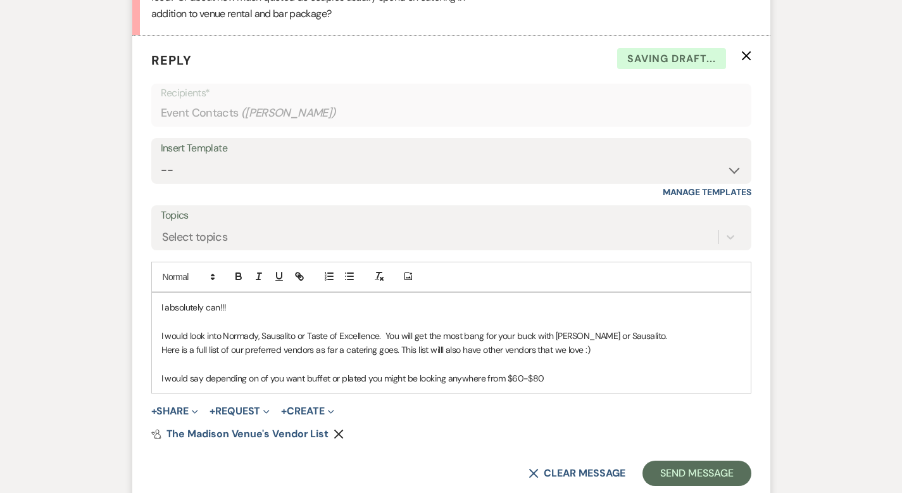
click at [530, 371] on p "I would say depending on of you want buffet or plated you might be looking anyw…" at bounding box center [451, 378] width 580 height 14
click at [607, 371] on p "I would say depending on of you want buffet or plated you might be looking anyw…" at bounding box center [451, 378] width 580 height 14
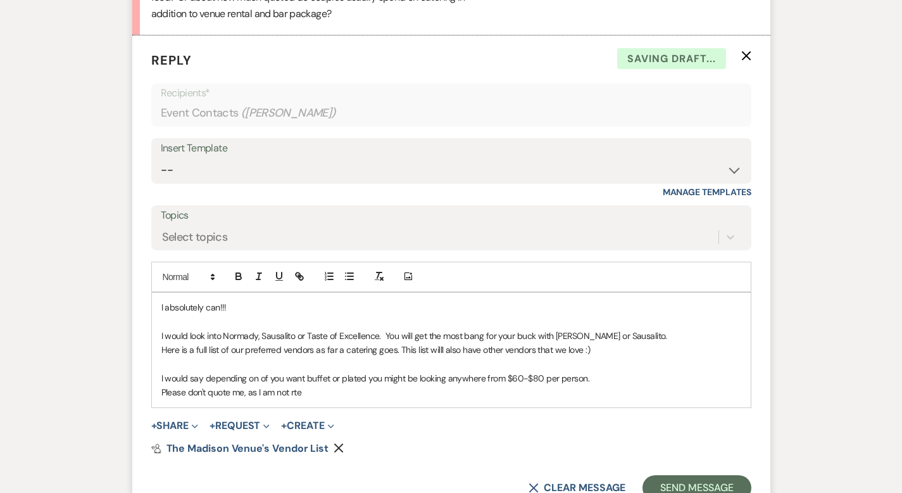
click at [305, 385] on p "Please don't quote me, as I am not rte" at bounding box center [451, 392] width 580 height 14
click at [473, 371] on p "I would say depending on of you want buffet or plated you might be looking anyw…" at bounding box center [451, 378] width 580 height 14
click at [493, 371] on p "I would say depending on of you want buffet or plated you might be looking anyw…" at bounding box center [451, 378] width 580 height 14
click at [513, 385] on p "Please don't quote me, as I am not caterer. I can put you in contact with the r…" at bounding box center [451, 392] width 580 height 14
click at [566, 371] on p "I would say depending on of you want buffet or plated you might be looking anyw…" at bounding box center [451, 378] width 580 height 14
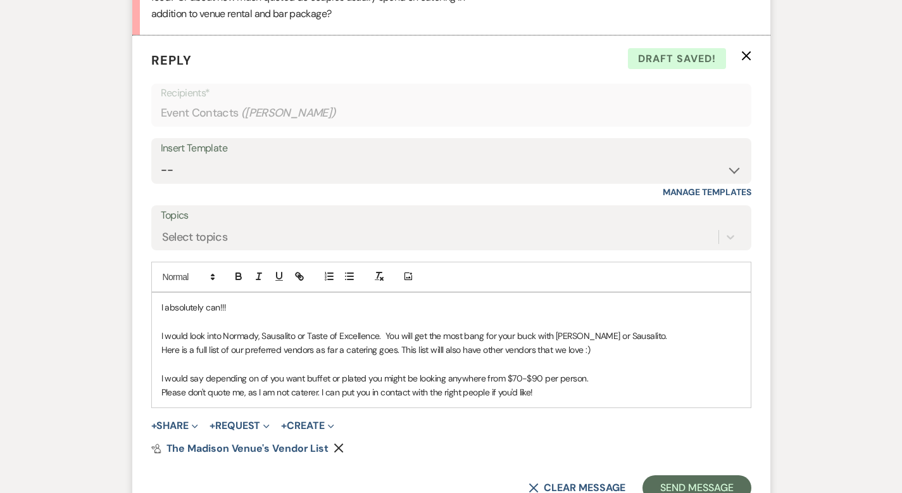
click at [498, 385] on p "Please don't quote me, as I am not caterer. I can put you in contact with the r…" at bounding box center [451, 392] width 580 height 14
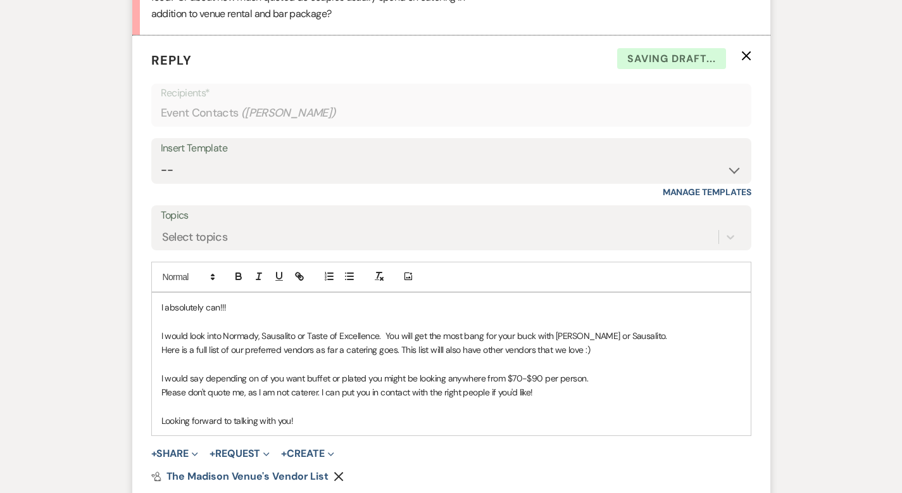
click at [280, 413] on p "Looking forward to talking with you!" at bounding box center [451, 420] width 580 height 14
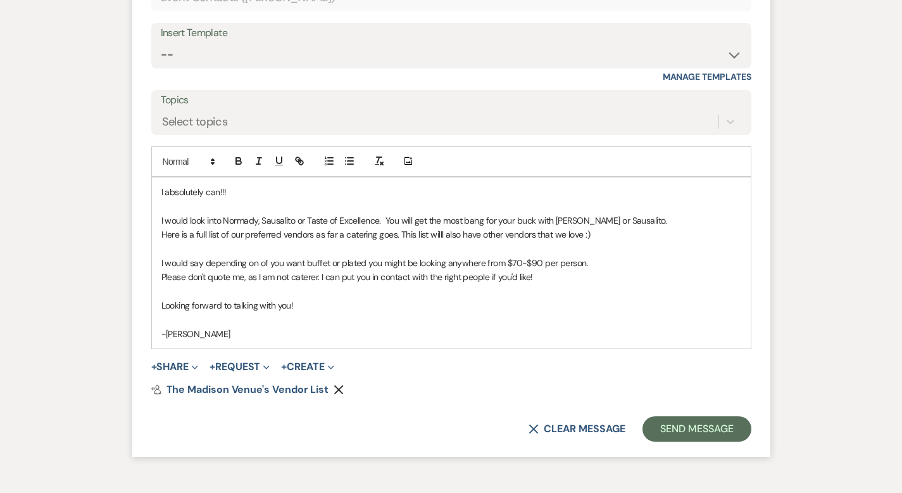
scroll to position [3523, 0]
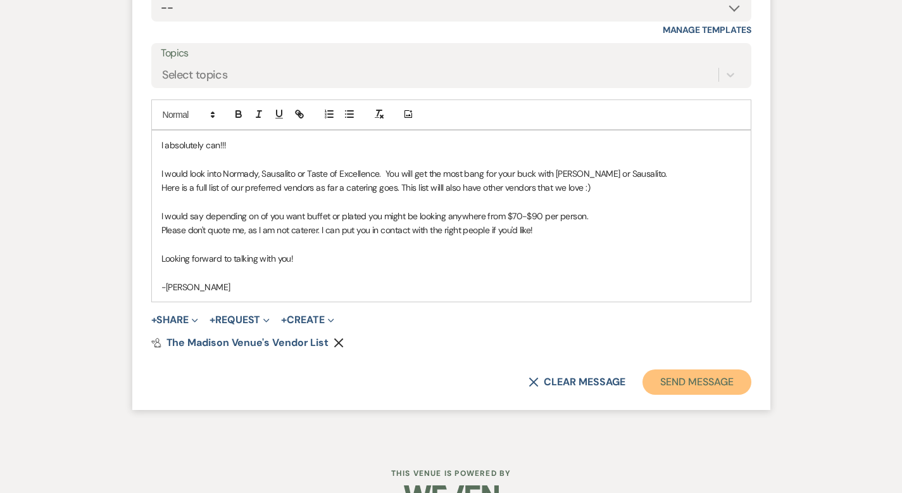
click at [733, 369] on button "Send Message" at bounding box center [697, 381] width 108 height 25
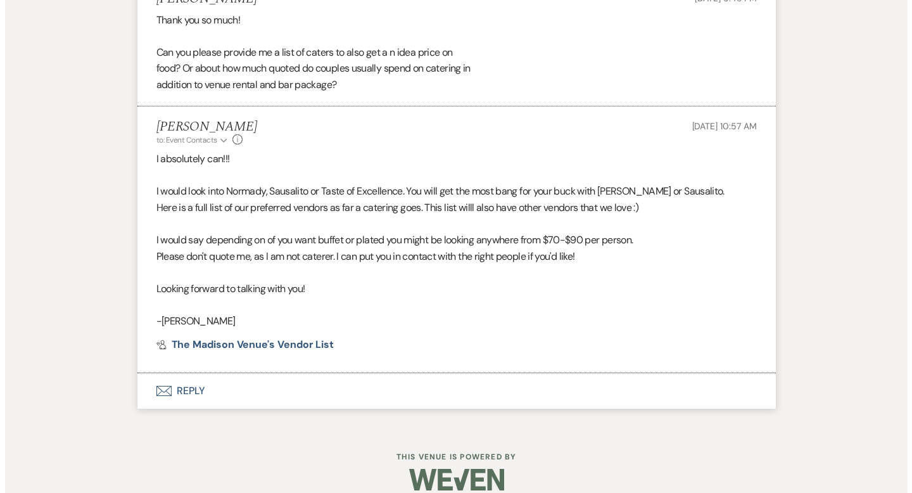
scroll to position [3274, 0]
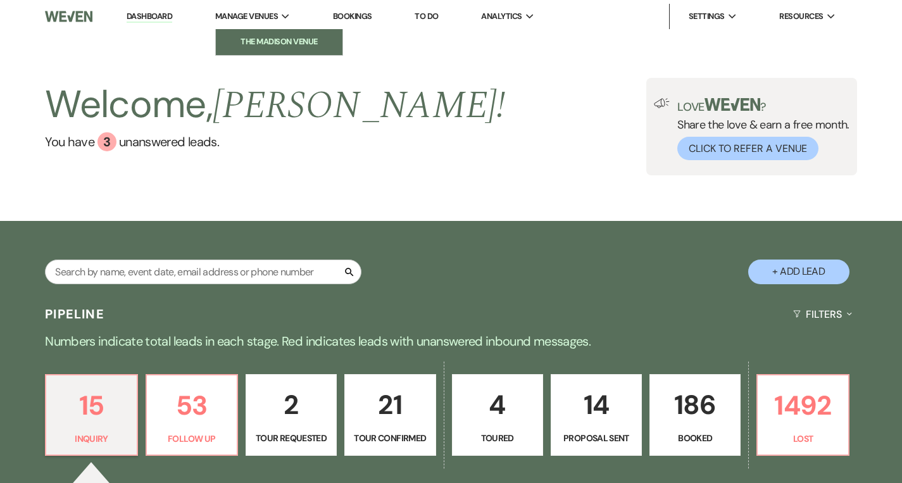
click at [265, 44] on li "The Madison Venue" at bounding box center [279, 41] width 114 height 13
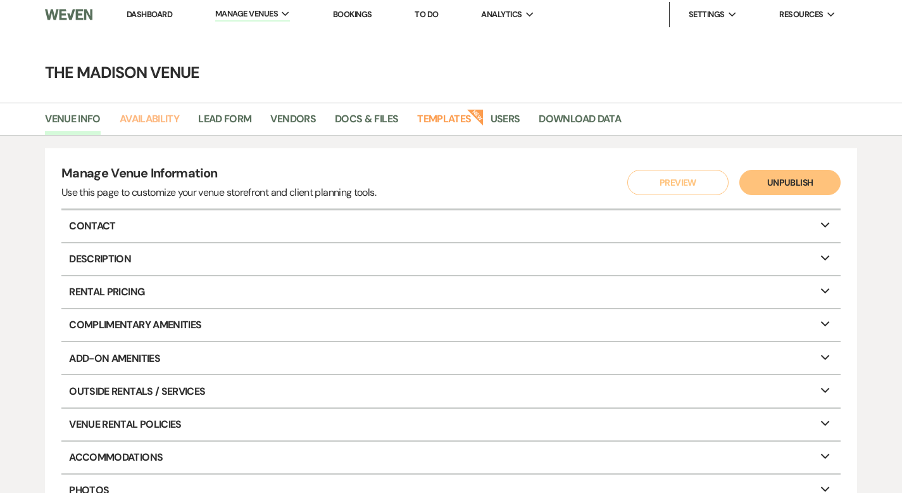
scroll to position [3, 0]
click at [163, 118] on link "Availability" at bounding box center [150, 122] width 60 height 24
select select "3"
select select "2026"
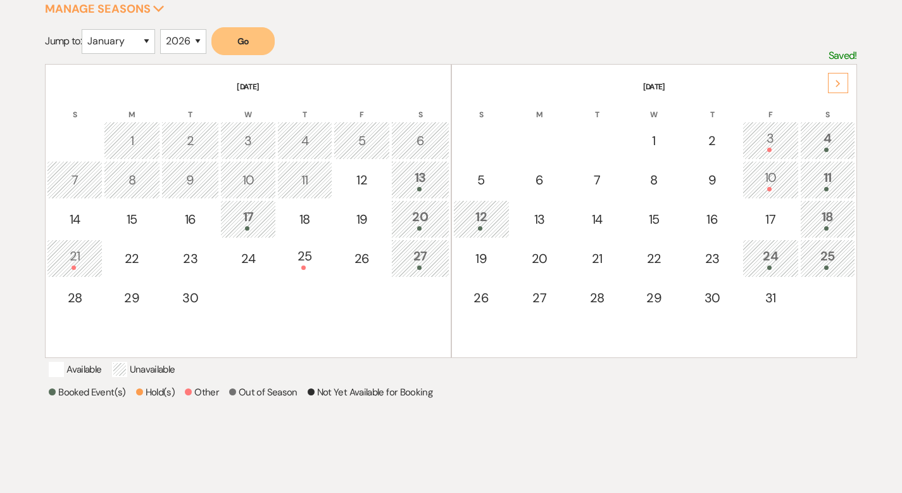
scroll to position [192, 0]
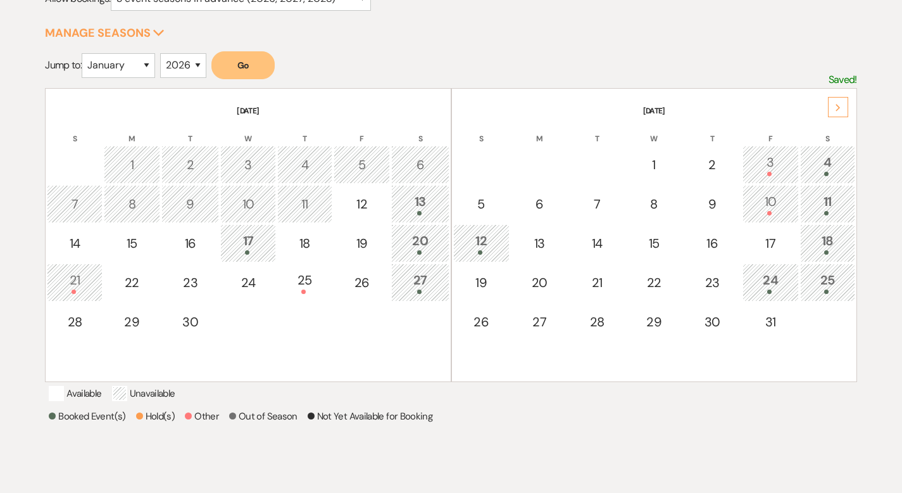
click at [839, 106] on use at bounding box center [838, 107] width 4 height 7
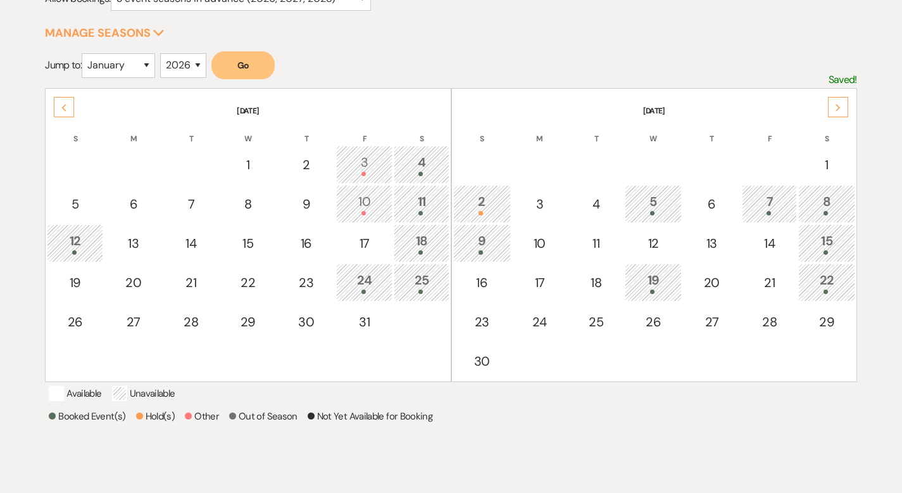
click at [839, 106] on use at bounding box center [838, 107] width 4 height 7
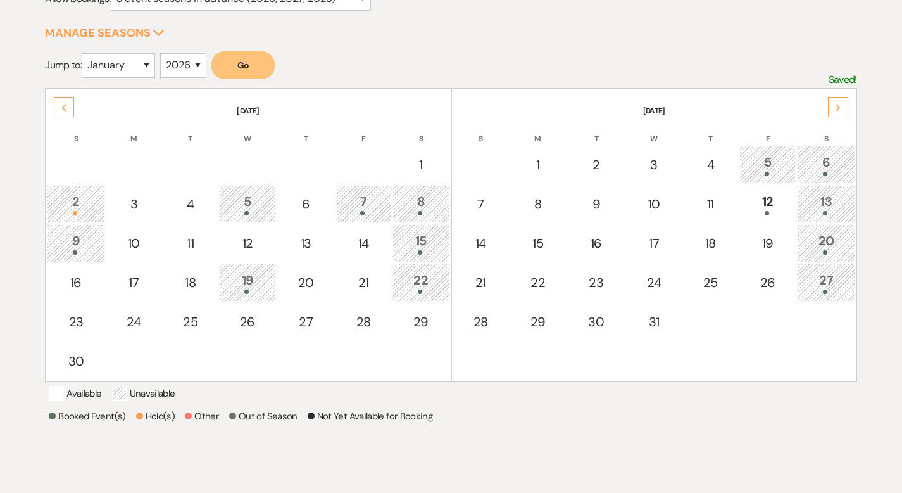
click at [839, 106] on use at bounding box center [838, 107] width 4 height 7
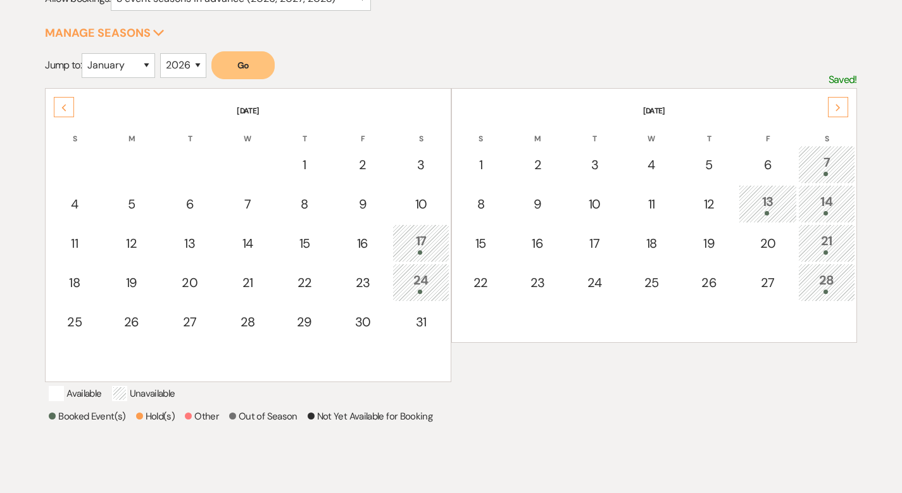
click at [839, 106] on use at bounding box center [838, 107] width 4 height 7
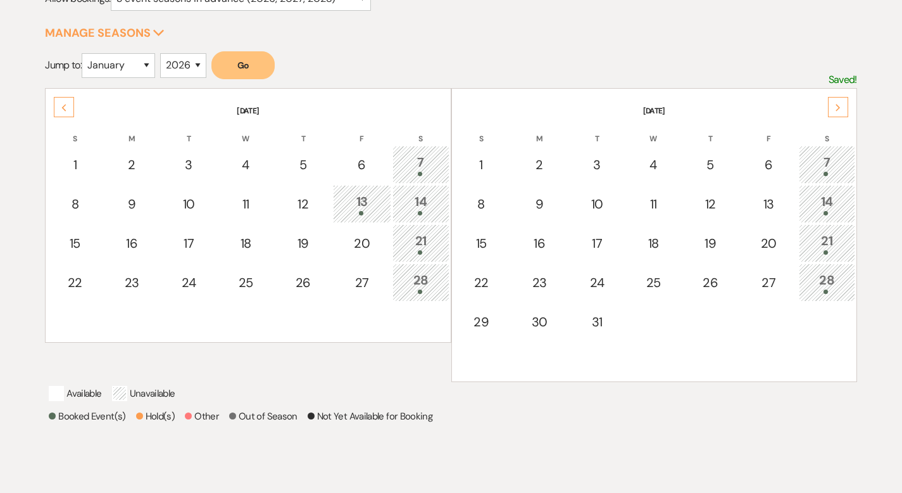
click at [839, 106] on use at bounding box center [838, 107] width 4 height 7
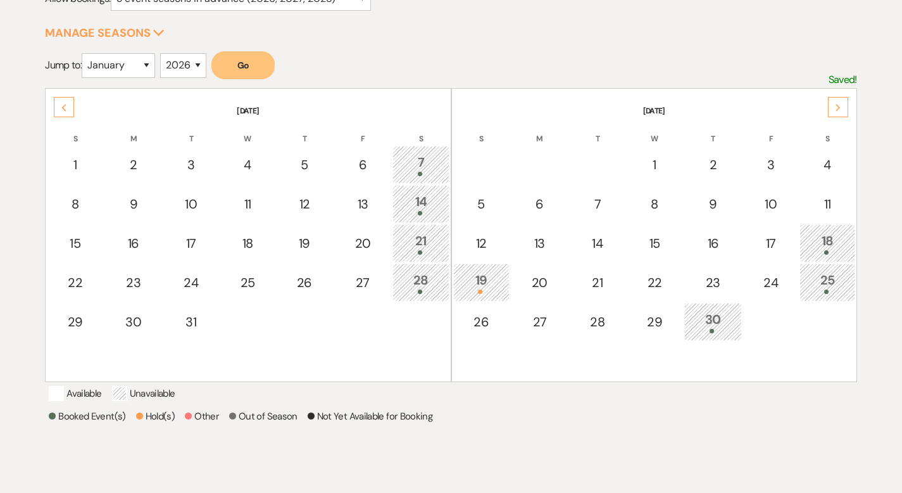
click at [835, 104] on icon "Next" at bounding box center [838, 108] width 6 height 8
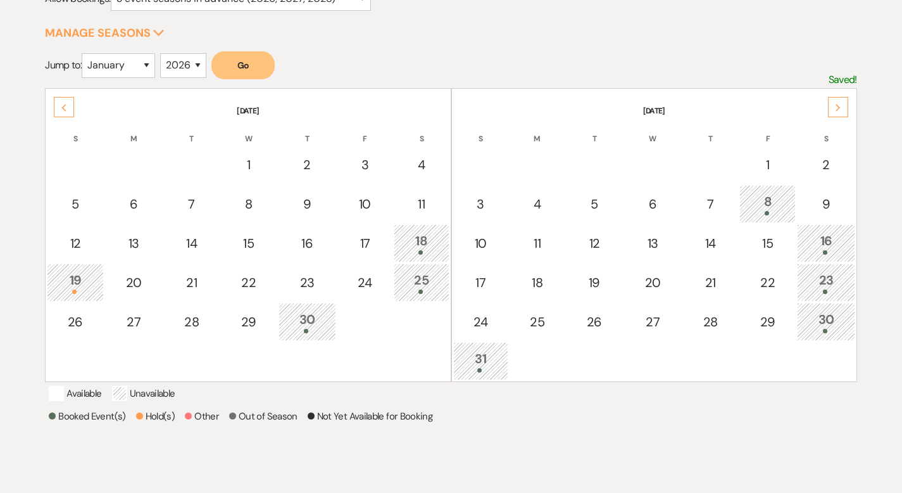
click at [832, 105] on div "Next" at bounding box center [838, 107] width 20 height 20
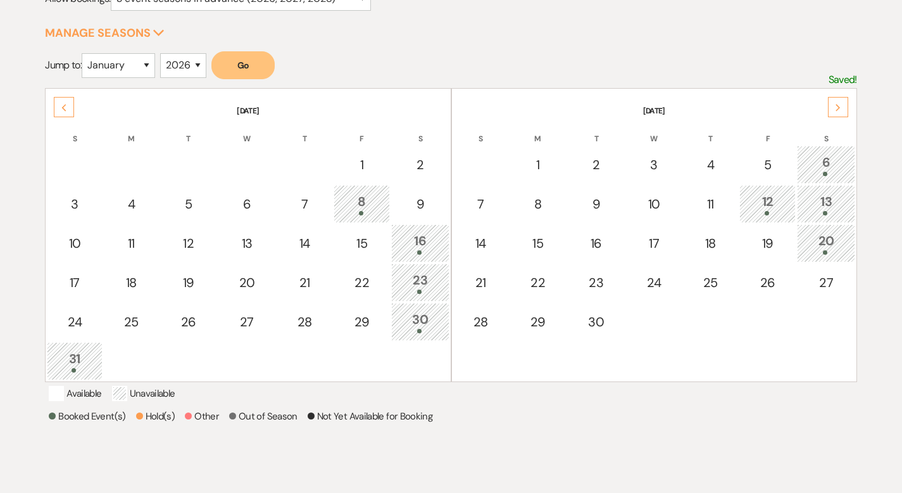
click at [831, 103] on div "Next" at bounding box center [838, 107] width 20 height 20
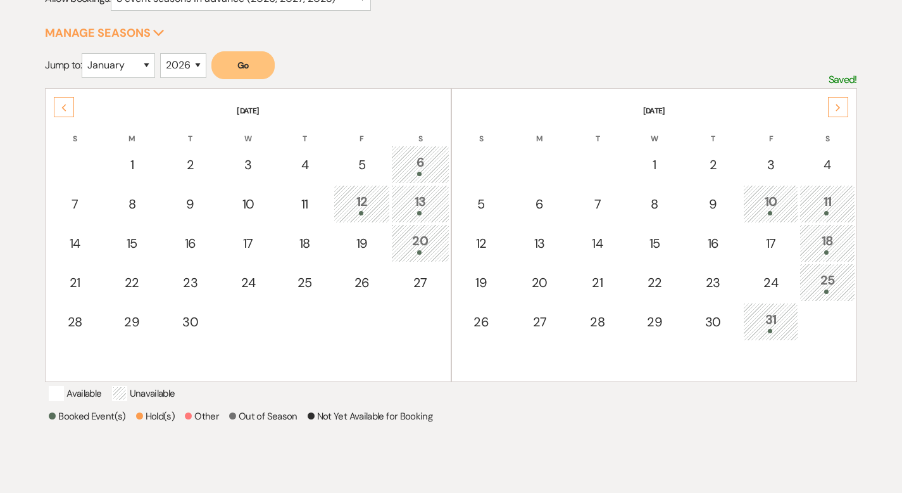
click at [831, 103] on div "Next" at bounding box center [838, 107] width 20 height 20
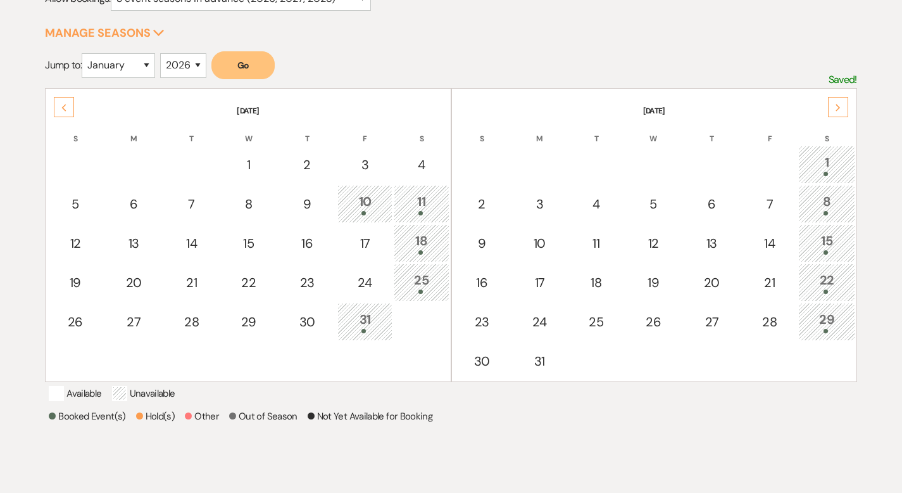
click at [831, 103] on div "Next" at bounding box center [838, 107] width 20 height 20
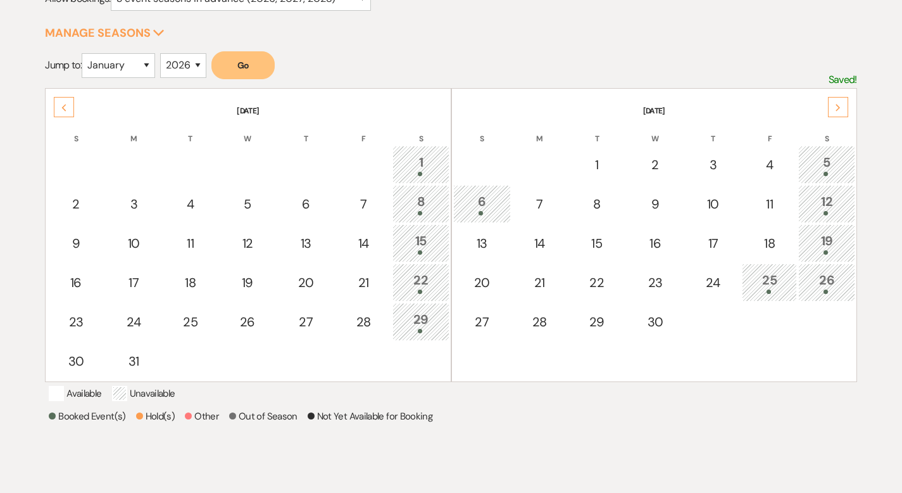
click at [831, 103] on div "Next" at bounding box center [838, 107] width 20 height 20
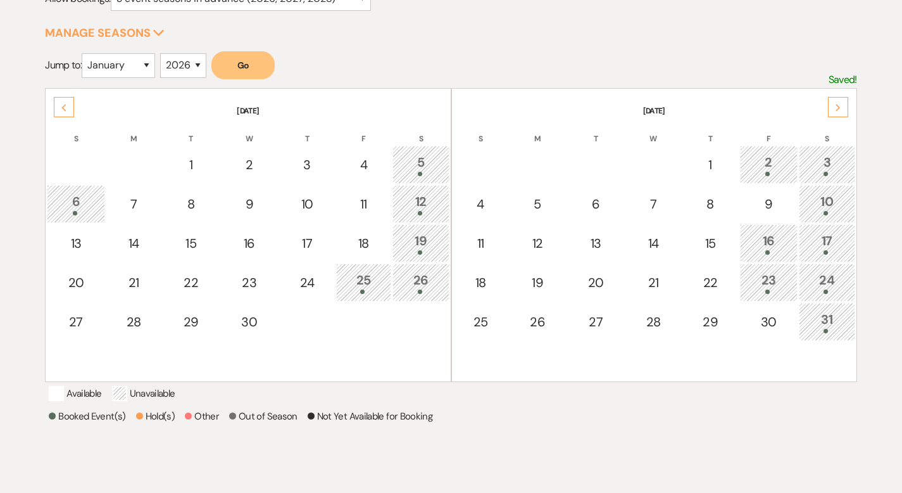
click at [831, 103] on div "Next" at bounding box center [838, 107] width 20 height 20
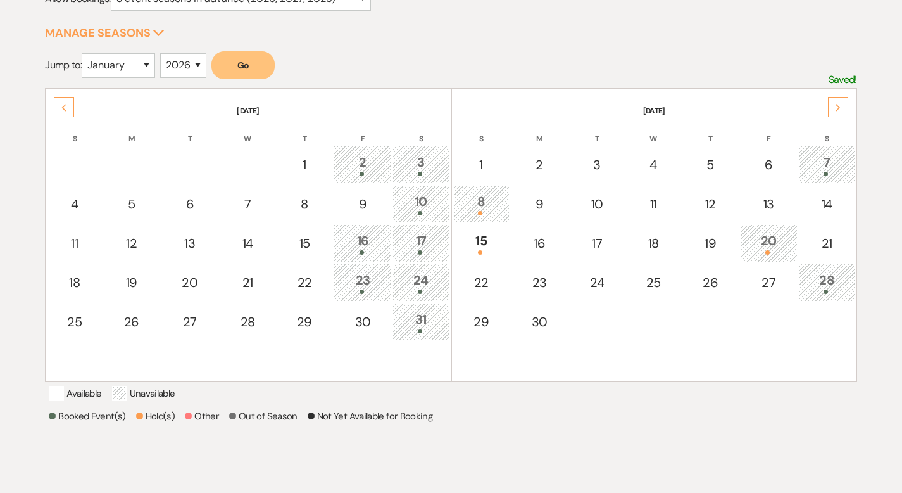
click at [64, 97] on div "Previous" at bounding box center [64, 107] width 20 height 20
click at [65, 97] on div "Previous" at bounding box center [64, 107] width 20 height 20
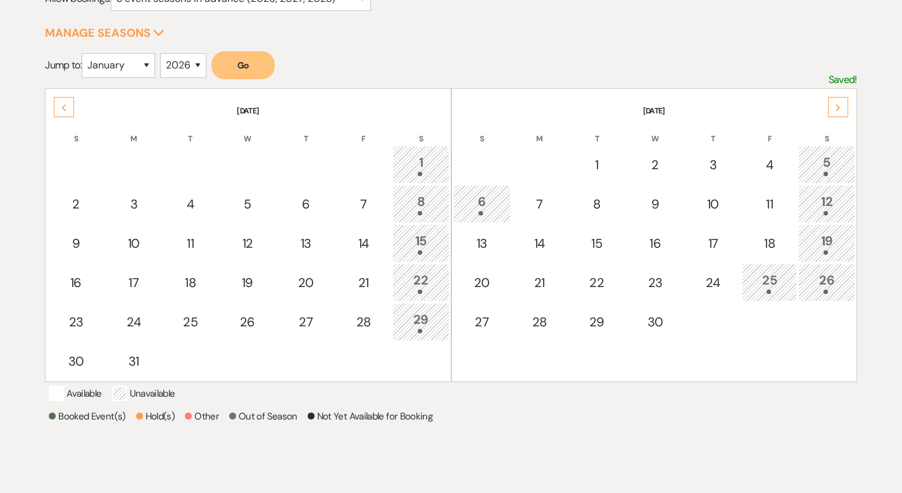
click at [67, 102] on div "Previous" at bounding box center [64, 107] width 20 height 20
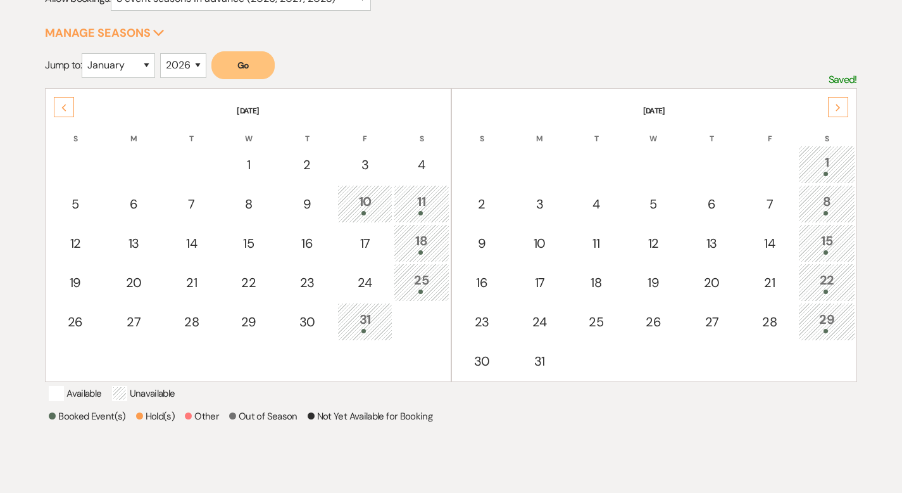
click at [68, 103] on div "Previous" at bounding box center [64, 107] width 20 height 20
